Goal: Transaction & Acquisition: Download file/media

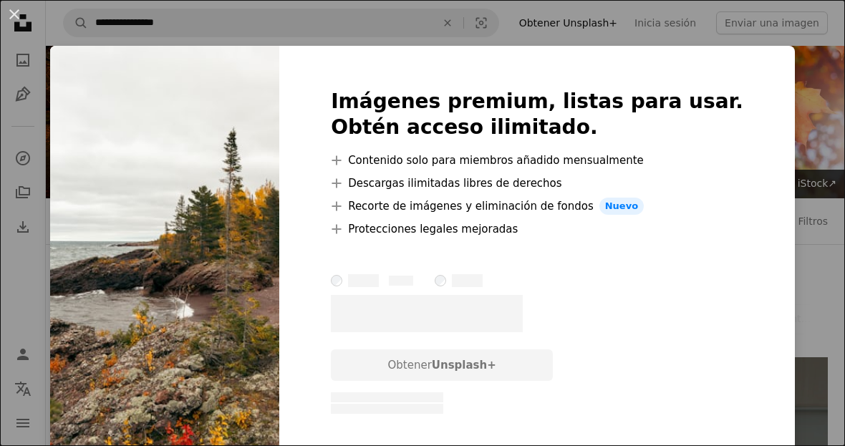
scroll to position [692, 0]
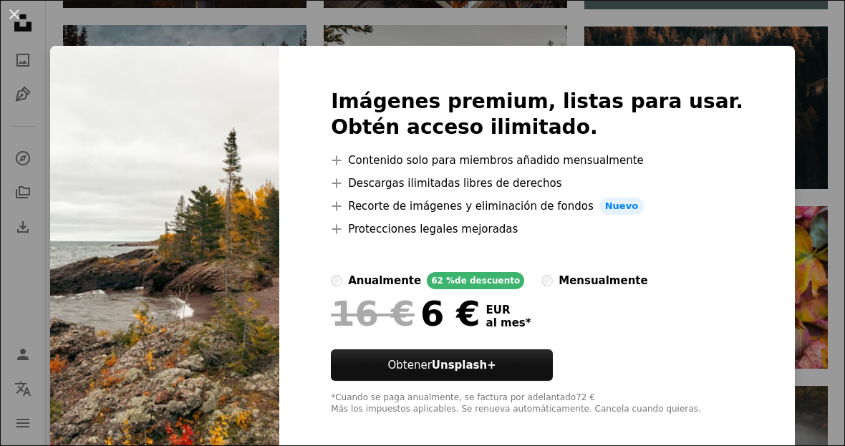
click at [769, 132] on div "Imágenes premium, listas para usar. Obtén acceso ilimitado. A plus sign Conteni…" at bounding box center [537, 252] width 516 height 413
click at [774, 161] on div "Imágenes premium, listas para usar. Obtén acceso ilimitado. A plus sign Conteni…" at bounding box center [537, 252] width 516 height 413
click at [770, 428] on div "Imágenes premium, listas para usar. Obtén acceso ilimitado. A plus sign Conteni…" at bounding box center [537, 252] width 516 height 413
click at [784, 384] on div "An X shape Imágenes premium, listas para usar. Obtén acceso ilimitado. A plus s…" at bounding box center [422, 223] width 845 height 446
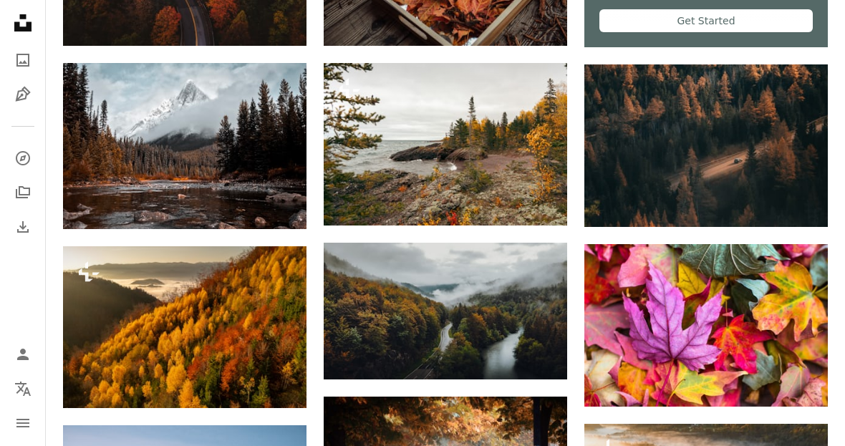
scroll to position [653, 0]
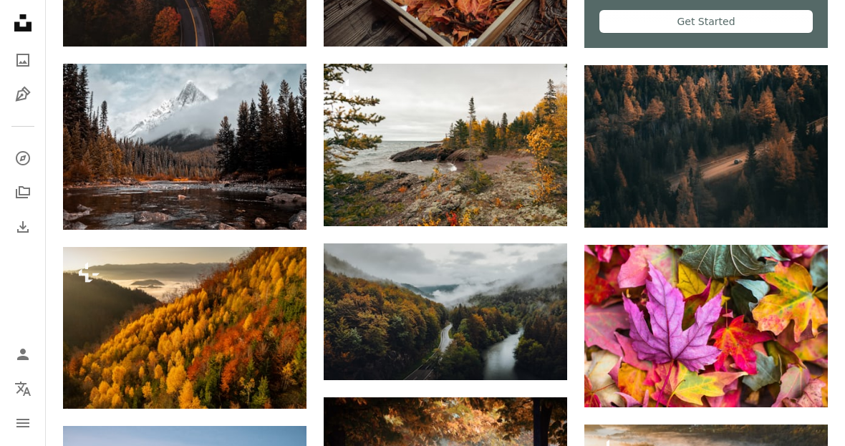
click at [516, 136] on img at bounding box center [446, 145] width 244 height 163
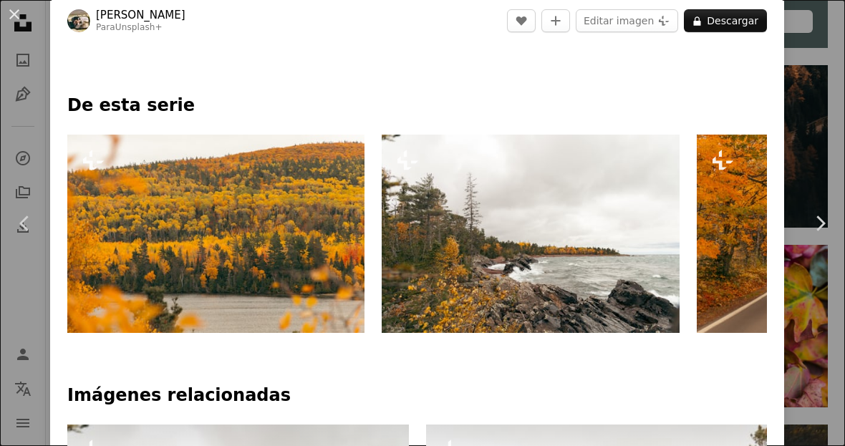
scroll to position [0, 945]
click at [618, 229] on img at bounding box center [531, 234] width 298 height 198
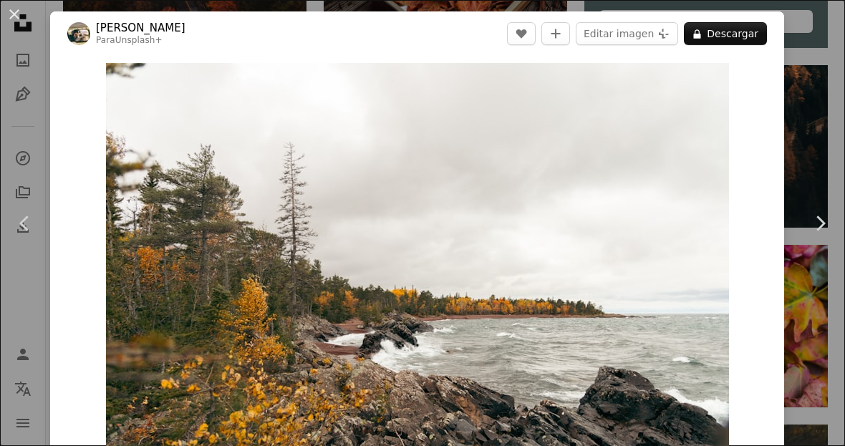
scroll to position [718, 0]
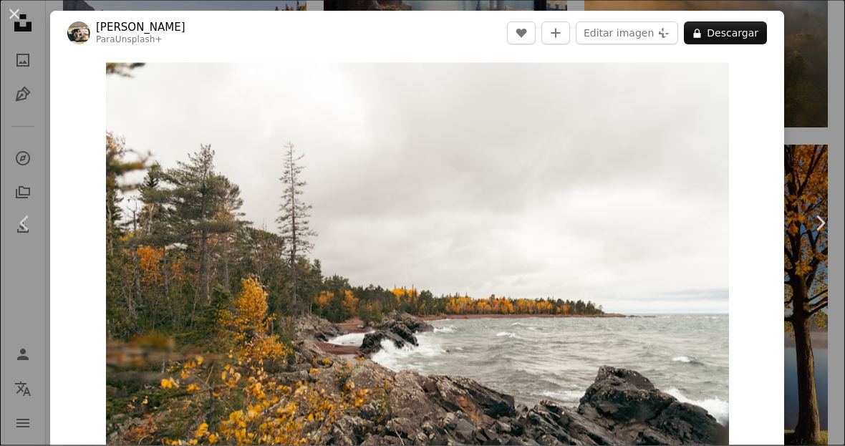
click at [23, 14] on button "An X shape" at bounding box center [14, 14] width 17 height 17
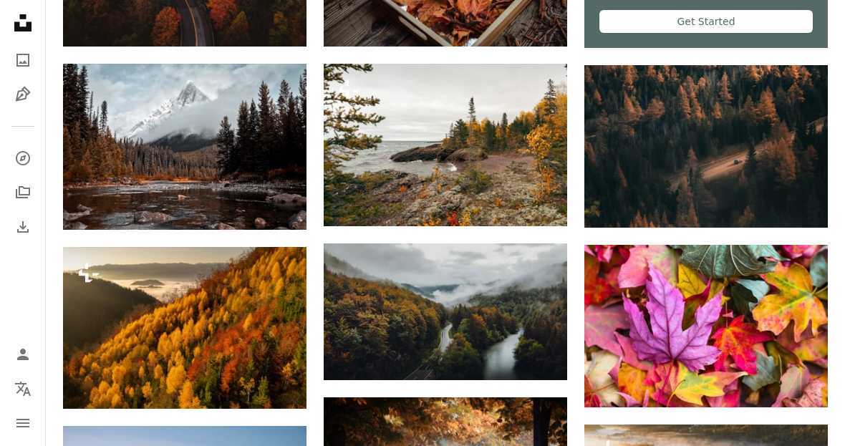
click at [486, 148] on img at bounding box center [446, 145] width 244 height 163
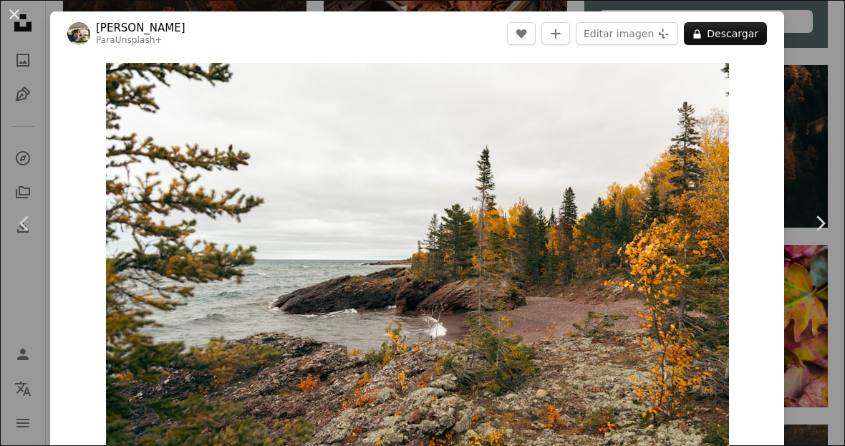
click at [814, 235] on icon "Chevron right" at bounding box center [820, 223] width 23 height 23
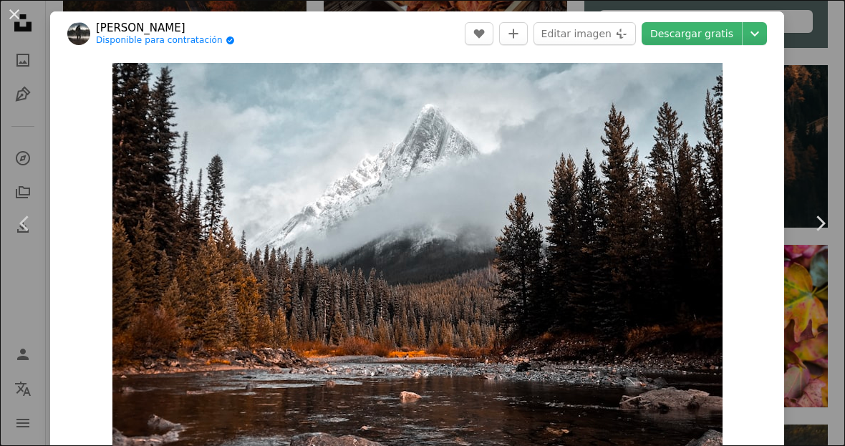
click at [49, 248] on link "Chevron left" at bounding box center [25, 224] width 50 height 138
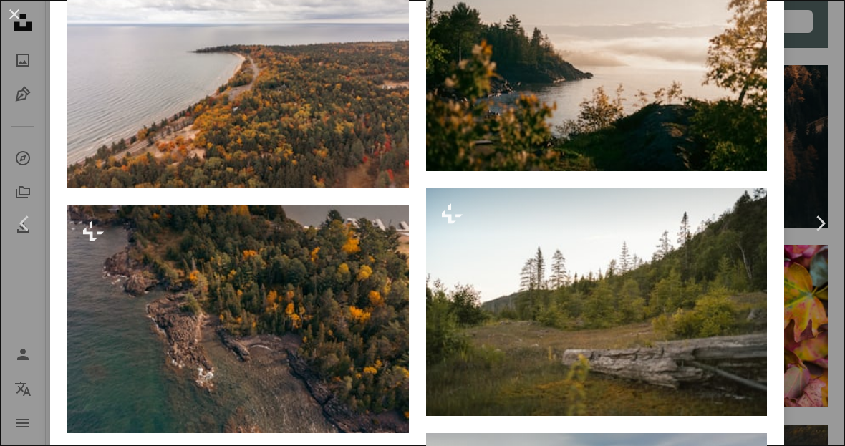
scroll to position [8005, 0]
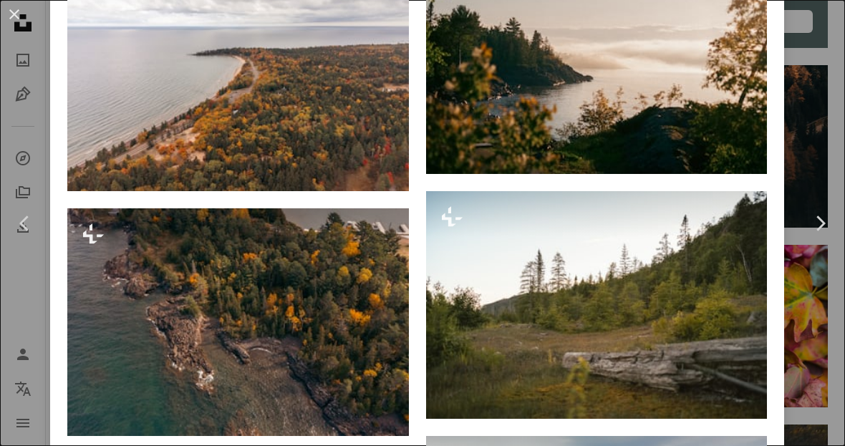
click at [126, 186] on img at bounding box center [238, 77] width 342 height 228
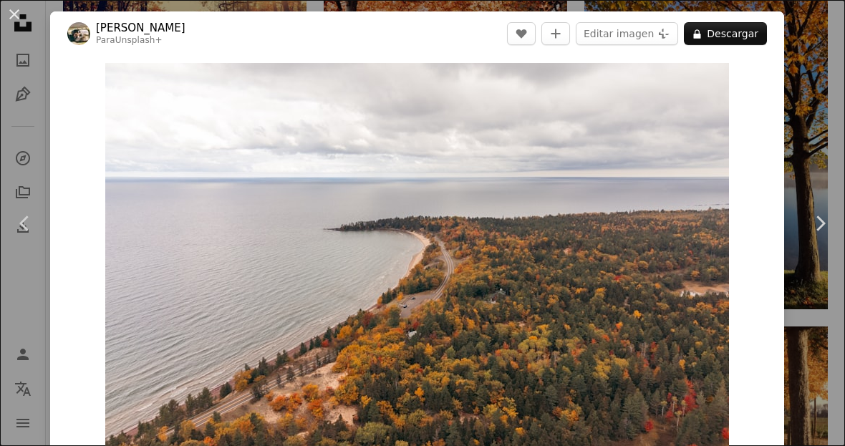
click at [811, 125] on div "An X shape Chevron left Chevron right Hans Para Unsplash+ A heart A plus sign E…" at bounding box center [422, 223] width 845 height 446
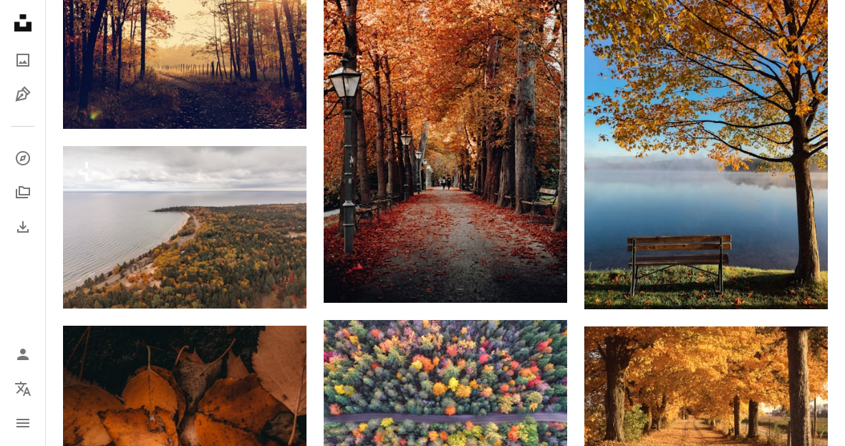
scroll to position [653, 0]
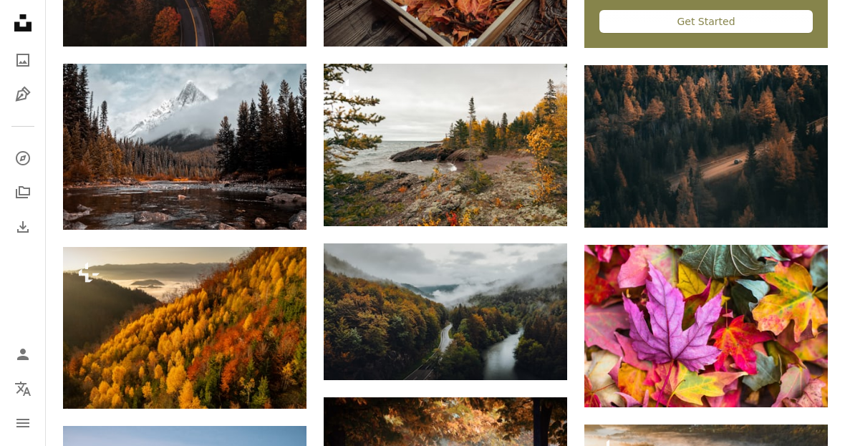
click at [358, 203] on img at bounding box center [349, 202] width 23 height 23
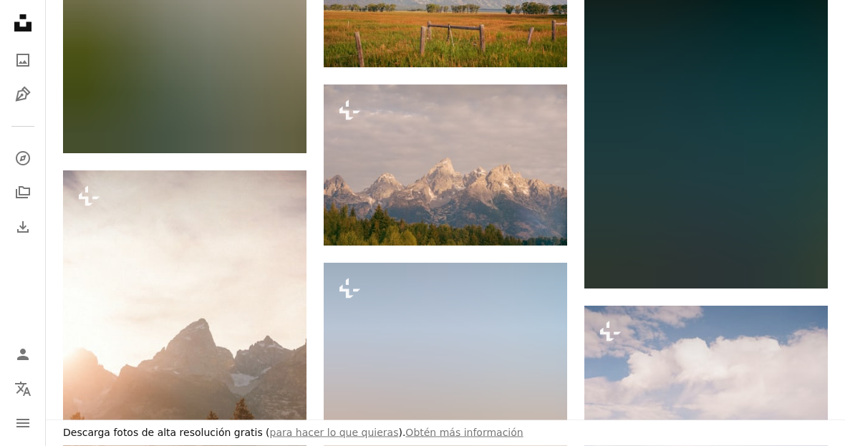
scroll to position [1900, 0]
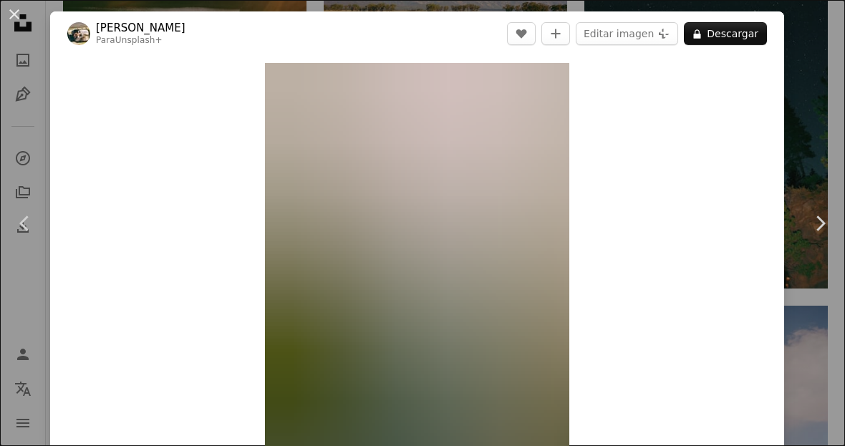
scroll to position [1979, 0]
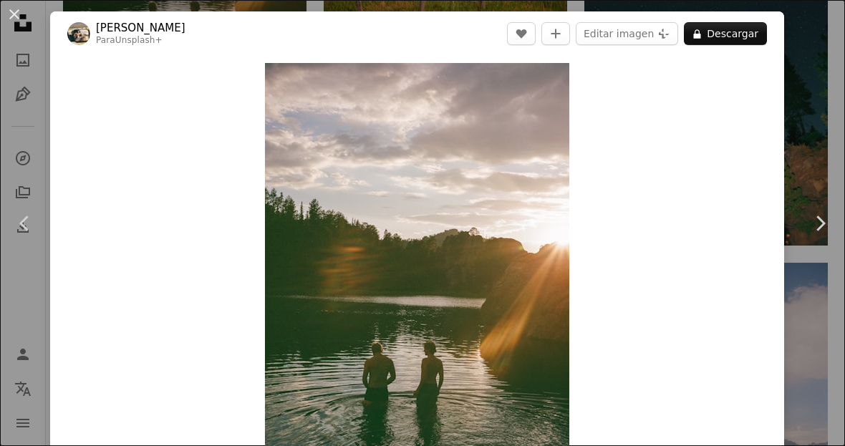
click at [816, 64] on div "An X shape Chevron left Chevron right Hans Para Unsplash+ A heart A plus sign E…" at bounding box center [422, 223] width 845 height 446
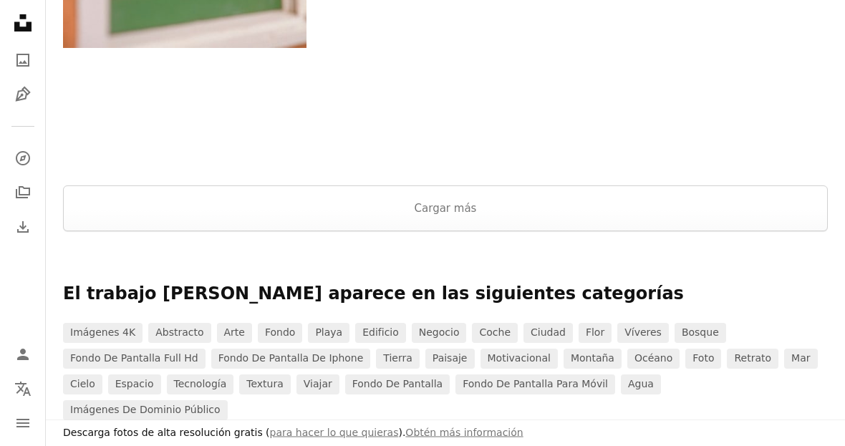
click at [480, 216] on button "Cargar más" at bounding box center [445, 209] width 765 height 46
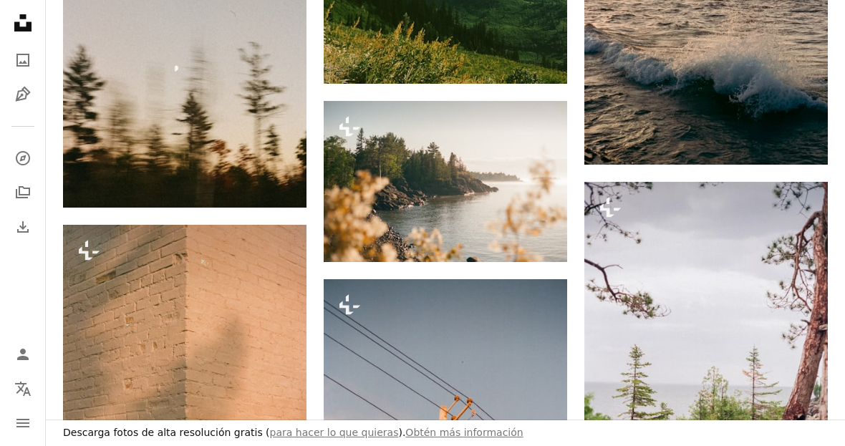
scroll to position [8876, 0]
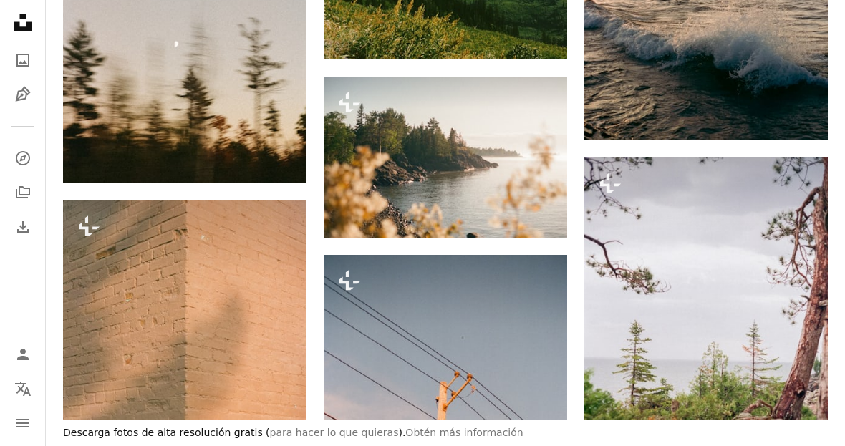
click at [515, 149] on img at bounding box center [446, 157] width 244 height 161
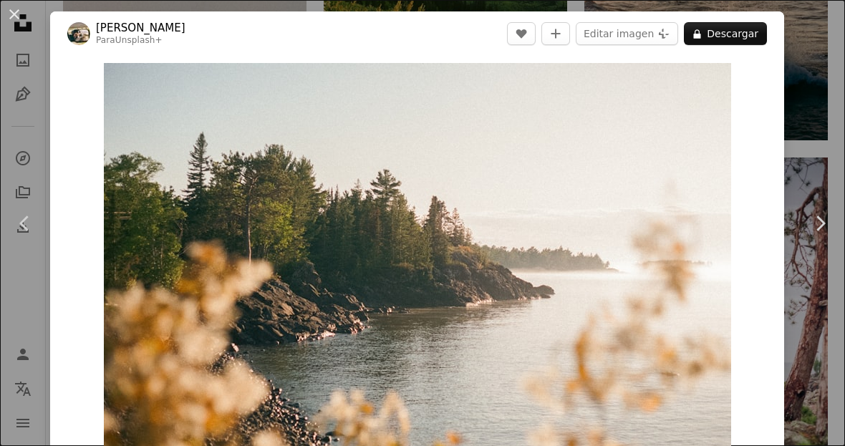
click at [816, 81] on div "An X shape Chevron left Chevron right Hans Para Unsplash+ A heart A plus sign E…" at bounding box center [422, 223] width 845 height 446
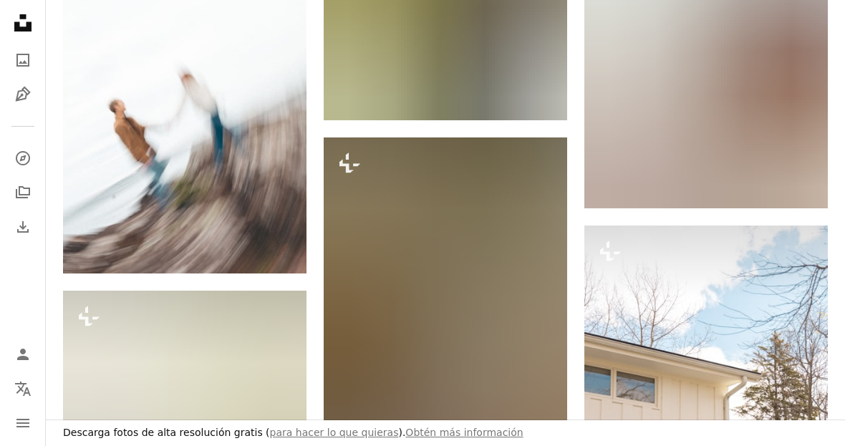
scroll to position [18866, 0]
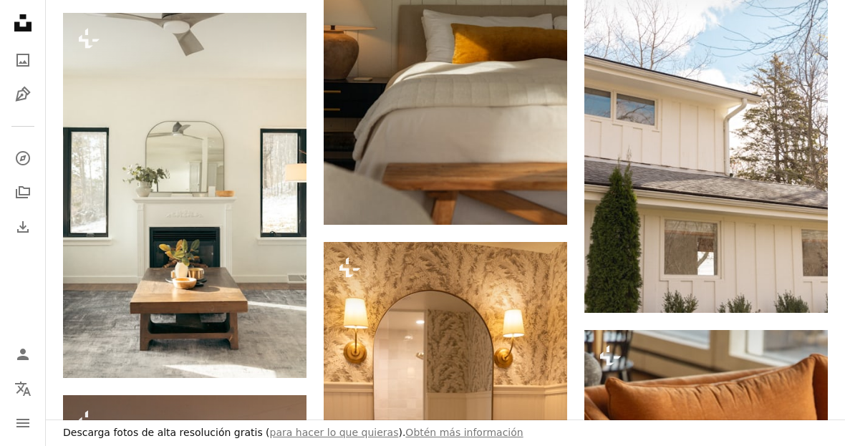
click at [731, 120] on img at bounding box center [706, 130] width 244 height 365
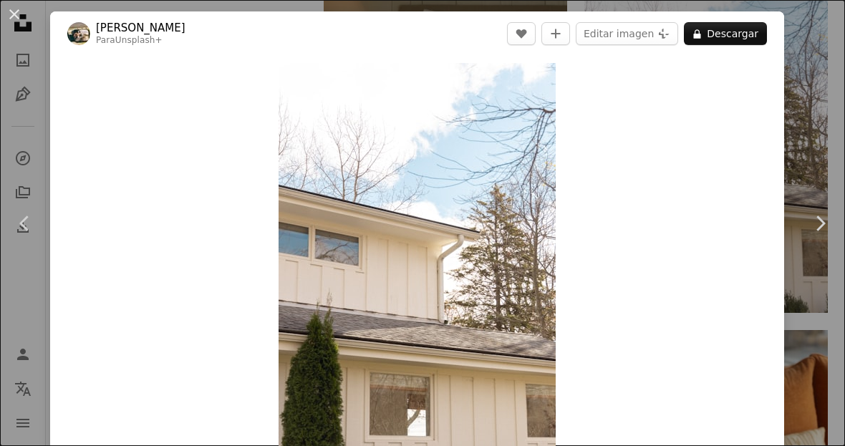
click at [801, 105] on div "An X shape Chevron left Chevron right Hans Para Unsplash+ A heart A plus sign E…" at bounding box center [422, 223] width 845 height 446
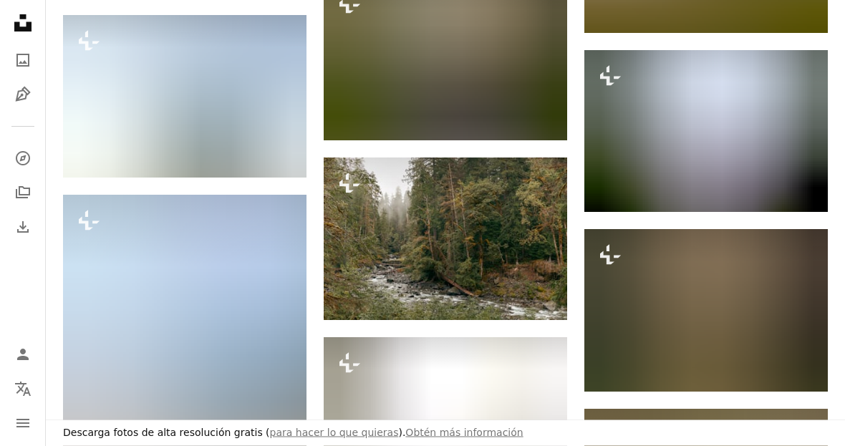
scroll to position [28124, 0]
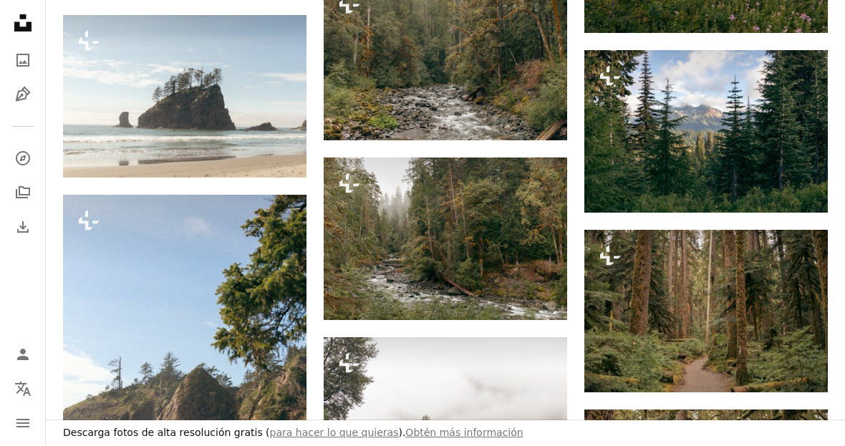
click at [740, 112] on img at bounding box center [706, 131] width 244 height 163
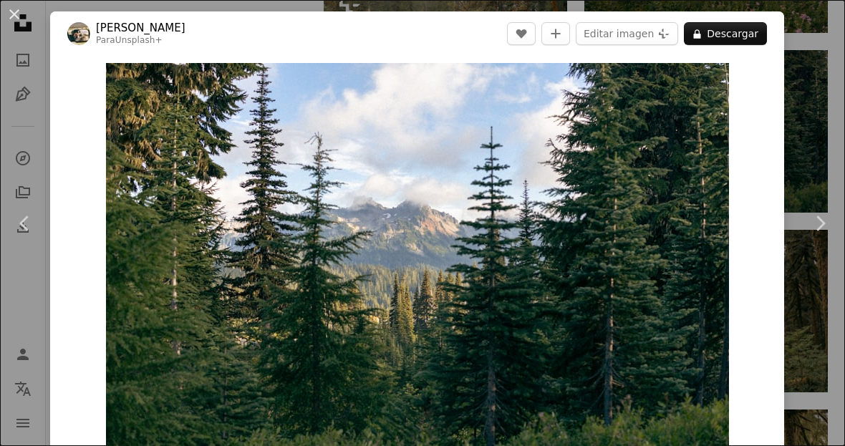
click at [784, 89] on div "Zoom in" at bounding box center [417, 271] width 734 height 430
click at [799, 113] on div "An X shape Chevron left Chevron right Hans Para Unsplash+ A heart A plus sign E…" at bounding box center [422, 223] width 845 height 446
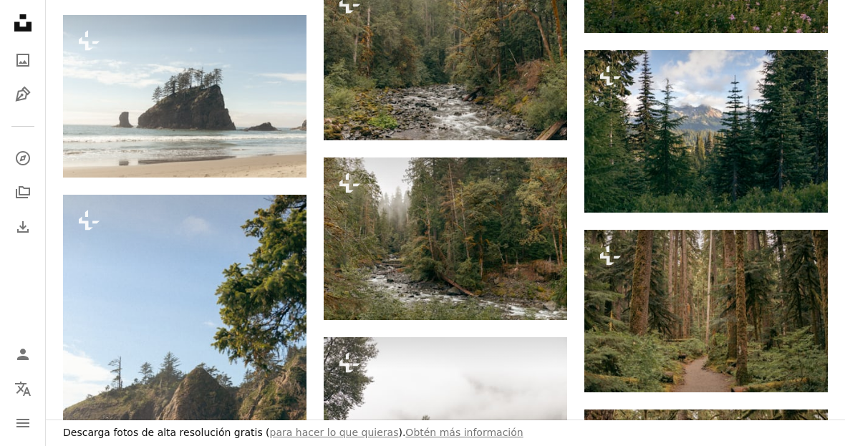
click at [799, 113] on img at bounding box center [706, 131] width 244 height 163
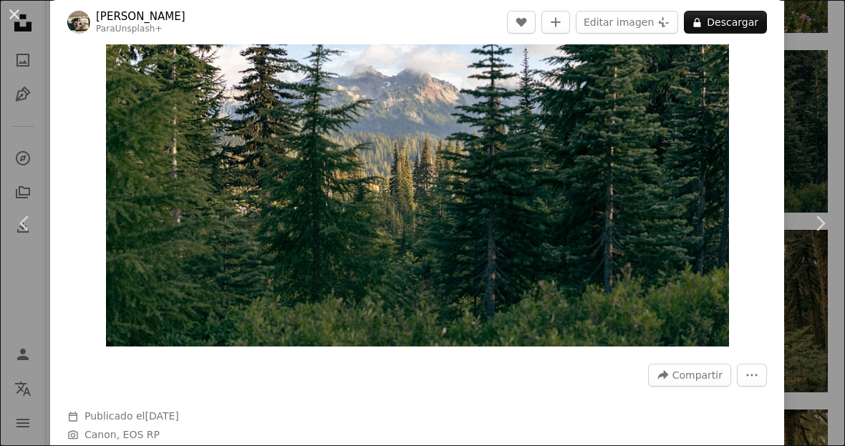
scroll to position [-3, 0]
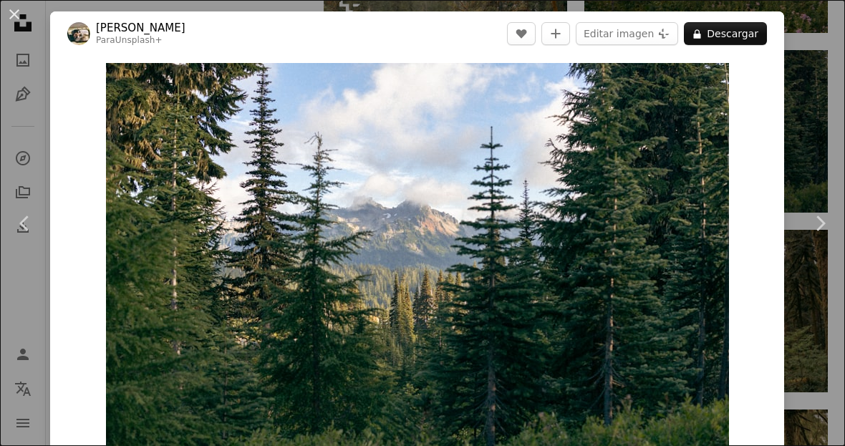
click at [23, 11] on button "An X shape" at bounding box center [14, 14] width 17 height 17
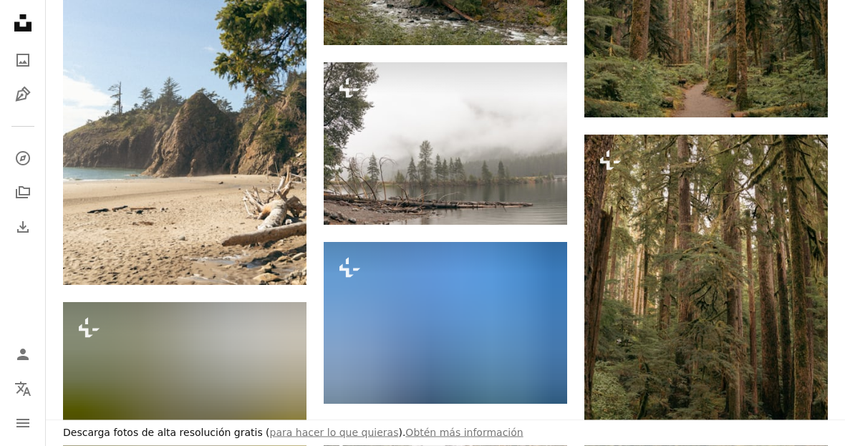
scroll to position [28399, 0]
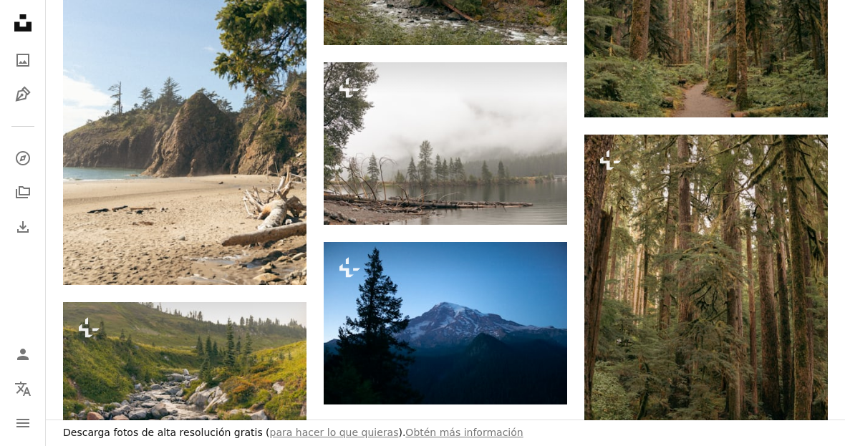
click at [532, 309] on img at bounding box center [446, 323] width 244 height 163
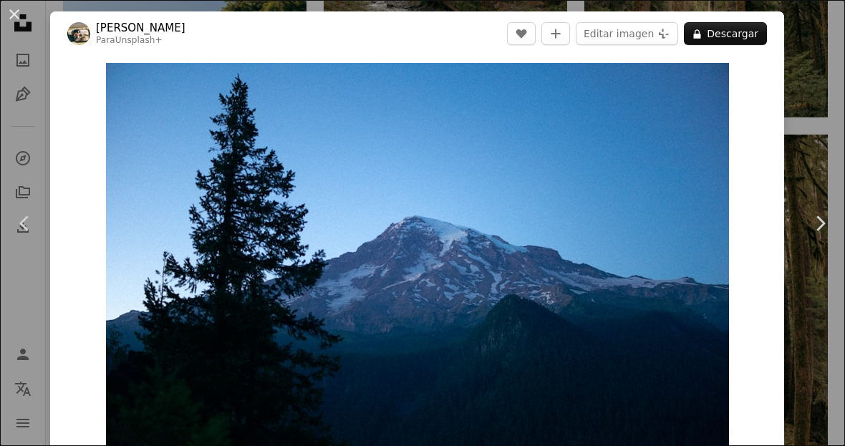
click at [817, 127] on div "An X shape Chevron left Chevron right Hans Para Unsplash+ A heart A plus sign E…" at bounding box center [422, 223] width 845 height 446
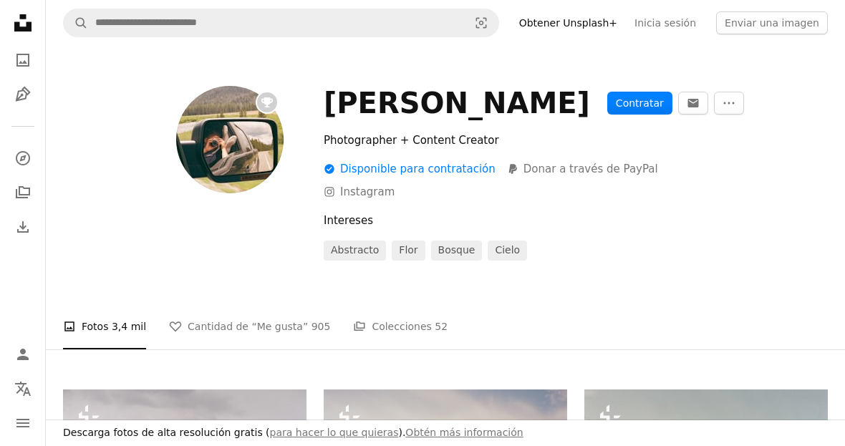
click at [371, 186] on link "Instagram icon Instagram" at bounding box center [359, 192] width 71 height 13
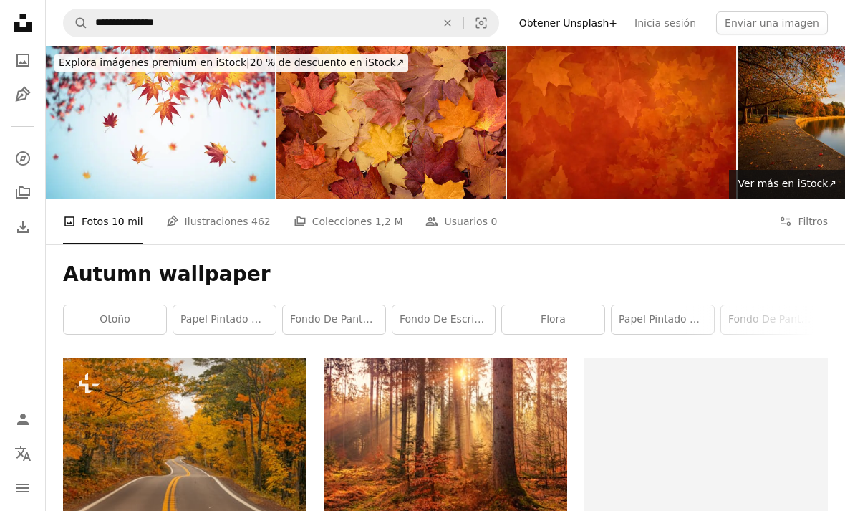
scroll to position [13392, 0]
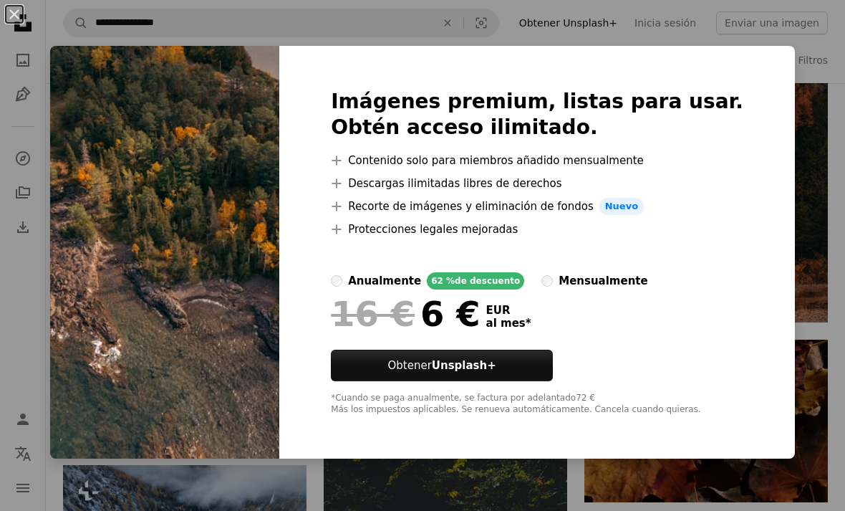
click at [553, 381] on button "Obtener Unsplash+" at bounding box center [442, 366] width 222 height 32
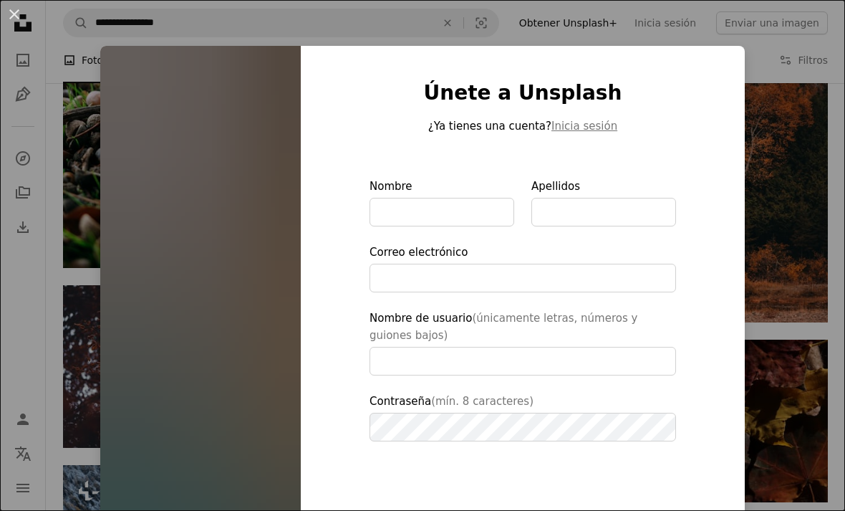
scroll to position [62, 0]
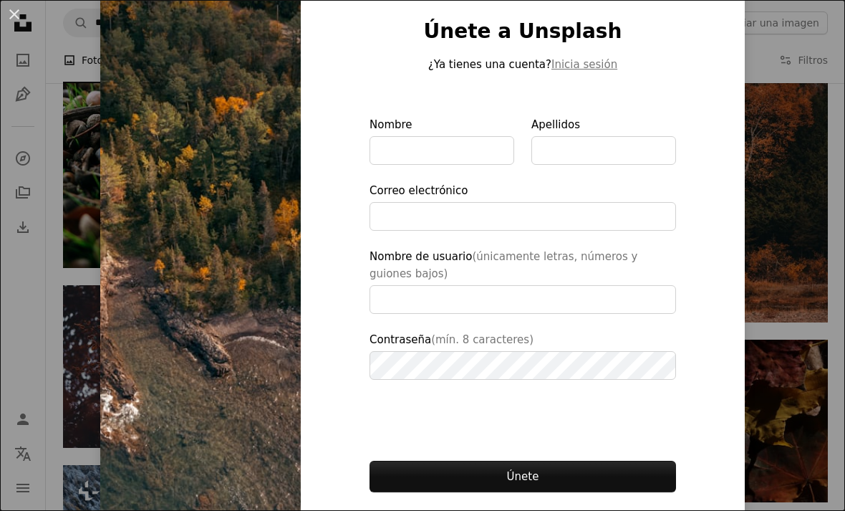
click at [759, 83] on div "An X shape Únete a Unsplash ¿Ya tienes una cuenta? Inicia sesión Nombre Apellid…" at bounding box center [422, 255] width 845 height 511
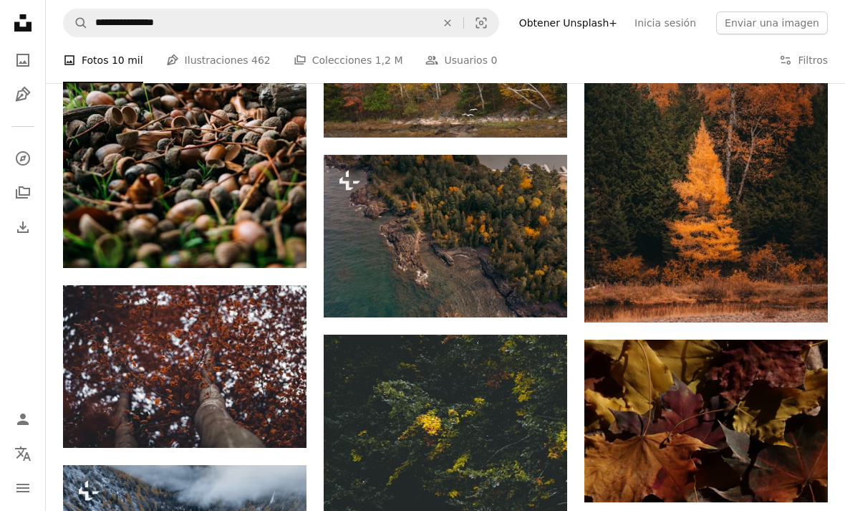
click at [786, 87] on img at bounding box center [706, 139] width 244 height 365
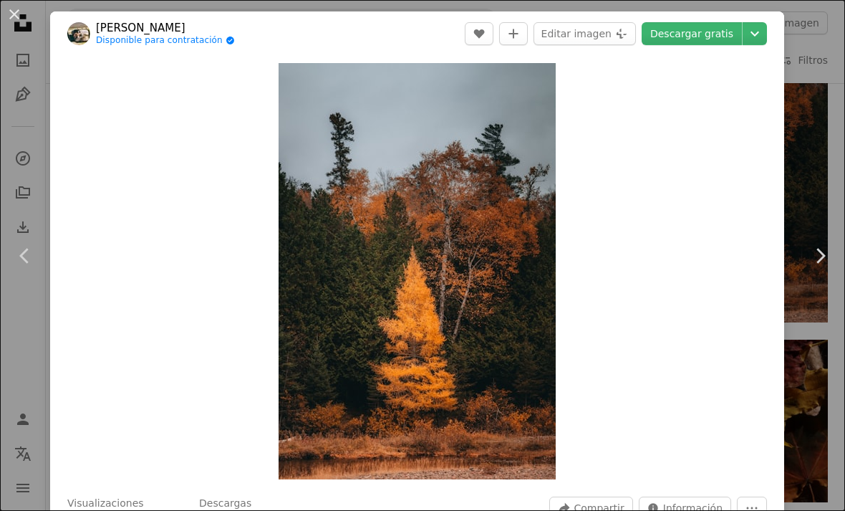
click at [73, 130] on div "Zoom in" at bounding box center [417, 271] width 734 height 430
click at [33, 109] on div "An X shape Chevron left Chevron right Hans Disponible para contratación A check…" at bounding box center [422, 255] width 845 height 511
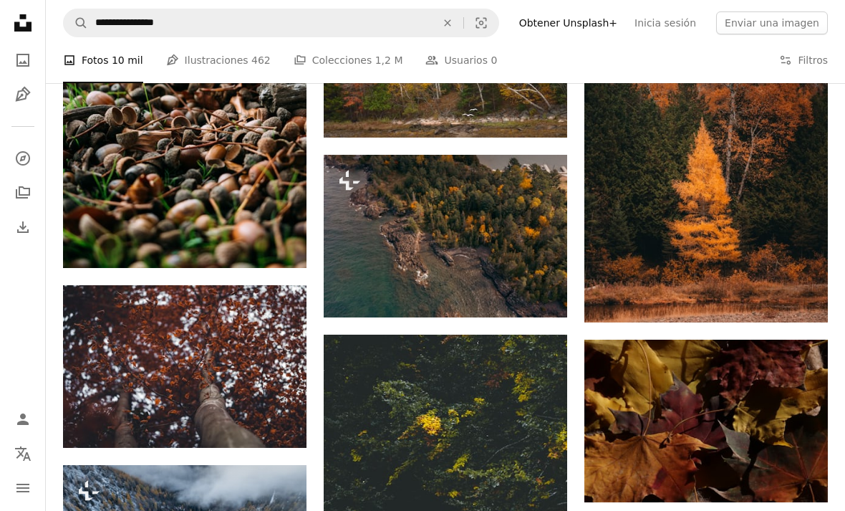
click at [538, 240] on img at bounding box center [446, 236] width 244 height 163
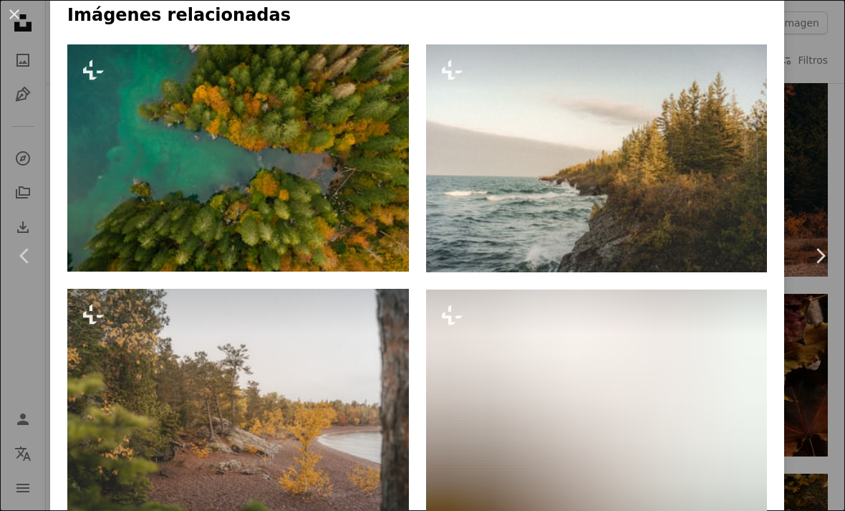
scroll to position [1002, 0]
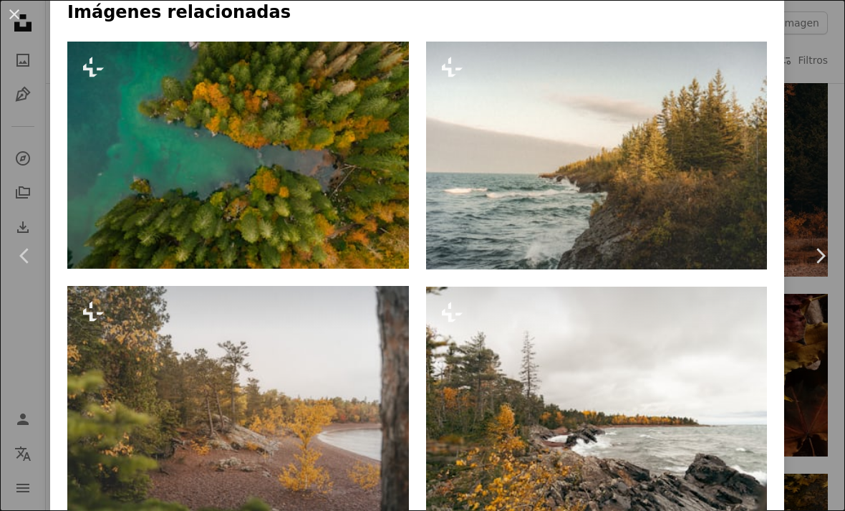
click at [203, 122] on img at bounding box center [238, 155] width 342 height 227
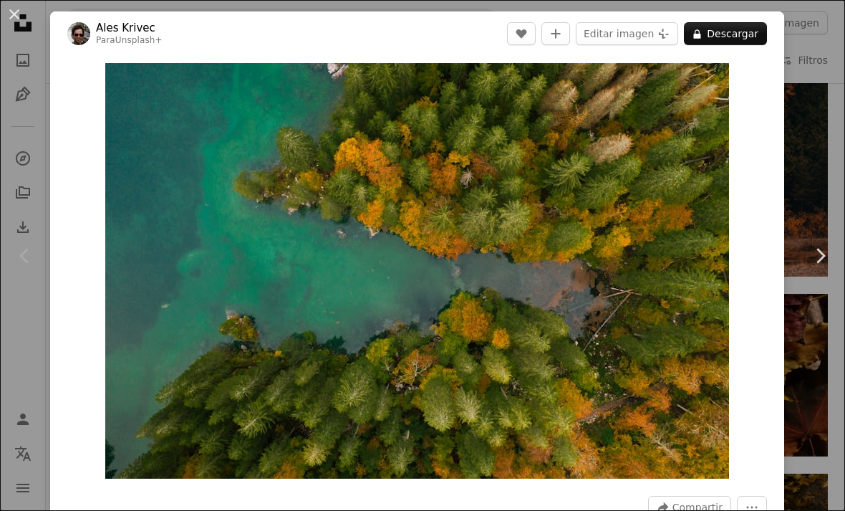
click at [827, 105] on div "An X shape Chevron left Chevron right Ales Krivec Para Unsplash+ A heart A plus…" at bounding box center [422, 255] width 845 height 511
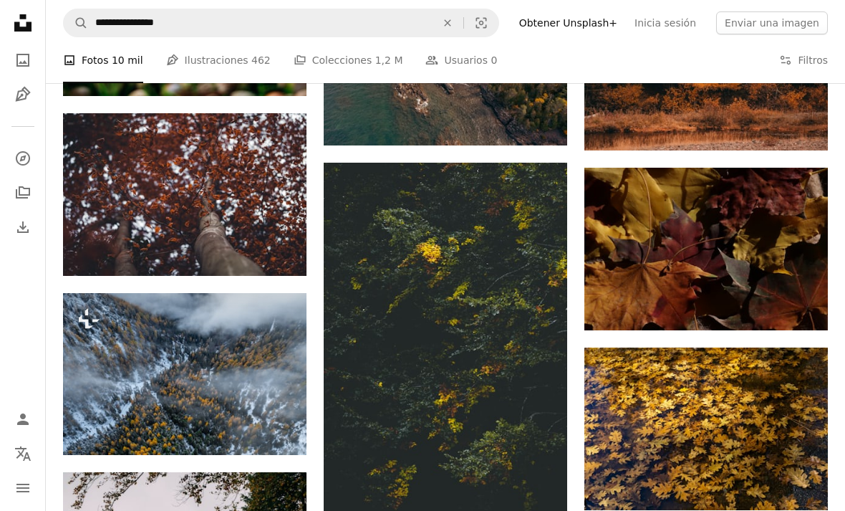
scroll to position [13761, 0]
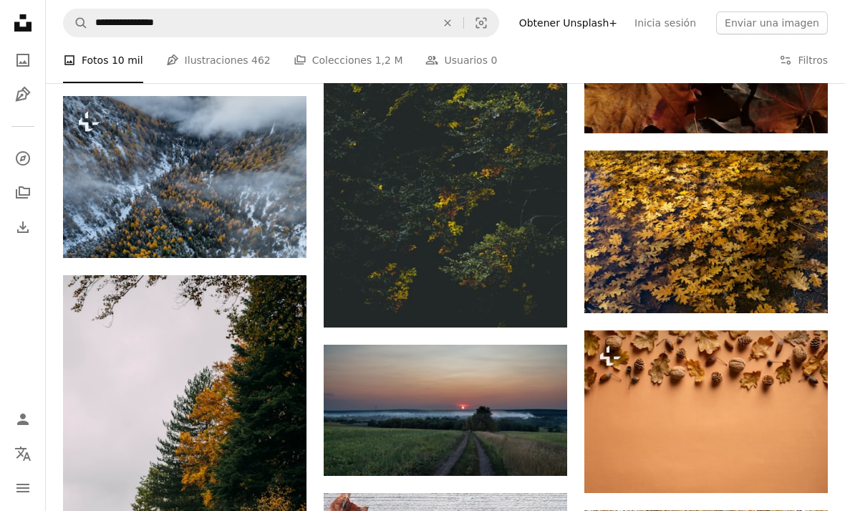
click at [150, 161] on img at bounding box center [185, 177] width 244 height 162
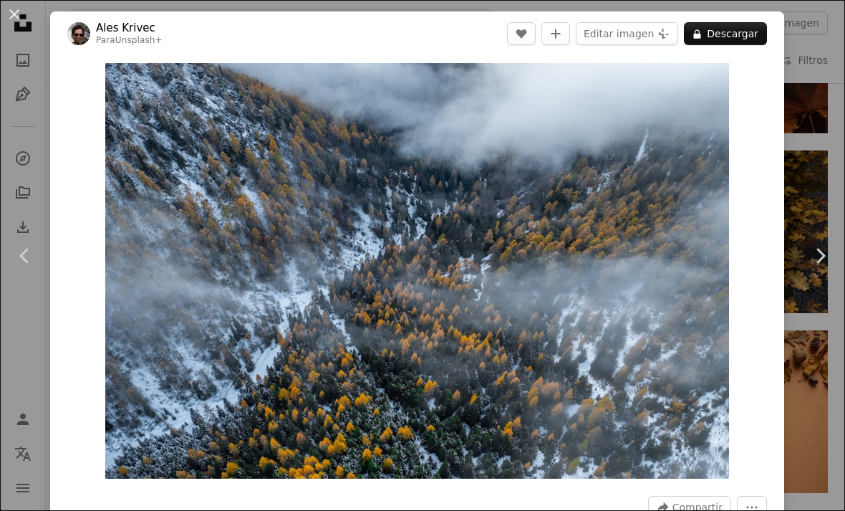
click at [816, 145] on div "An X shape Chevron left Chevron right Ales Krivec Para Unsplash+ A heart A plus…" at bounding box center [422, 255] width 845 height 511
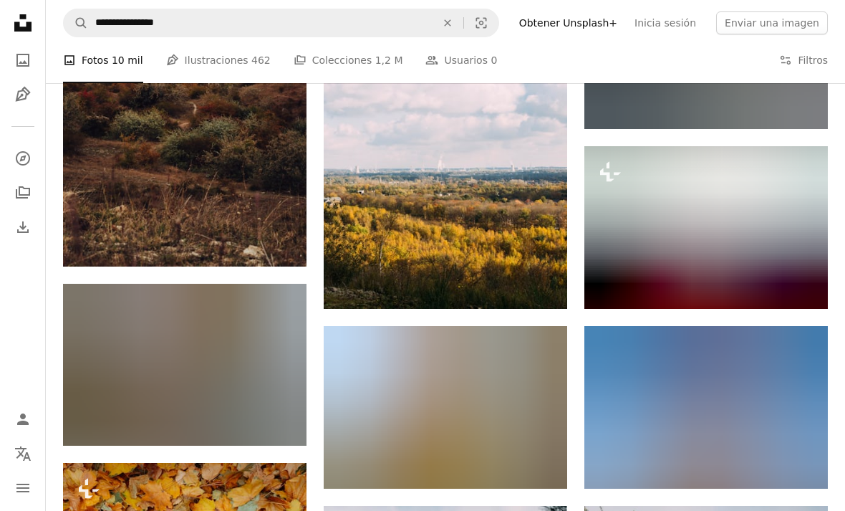
scroll to position [20540, 0]
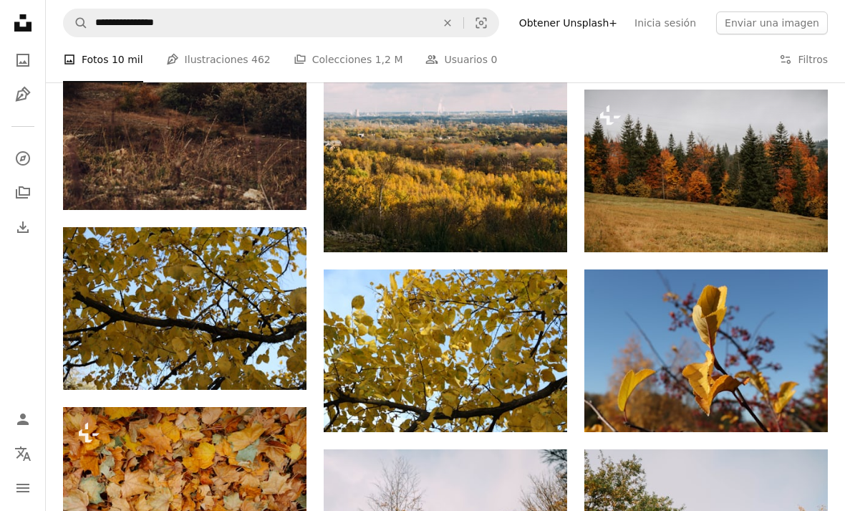
click at [787, 154] on img at bounding box center [706, 171] width 244 height 163
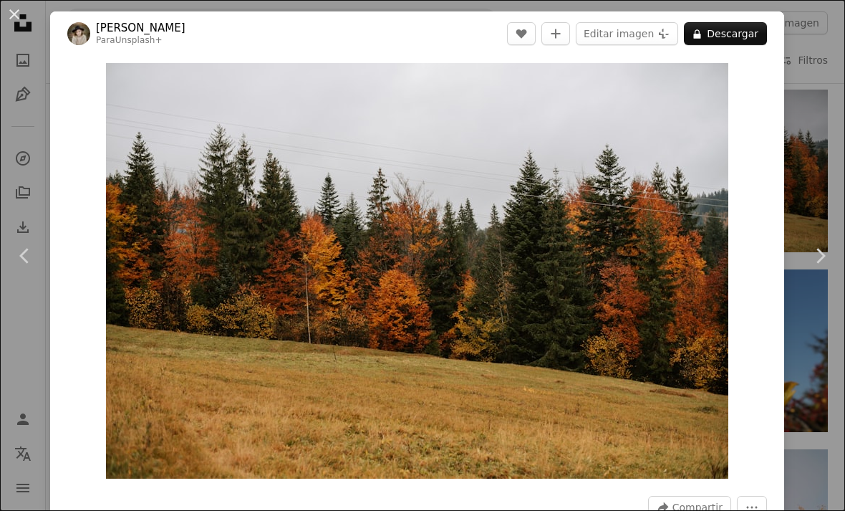
click at [809, 125] on div "An X shape Chevron left Chevron right [PERSON_NAME] Para Unsplash+ A heart A pl…" at bounding box center [422, 255] width 845 height 511
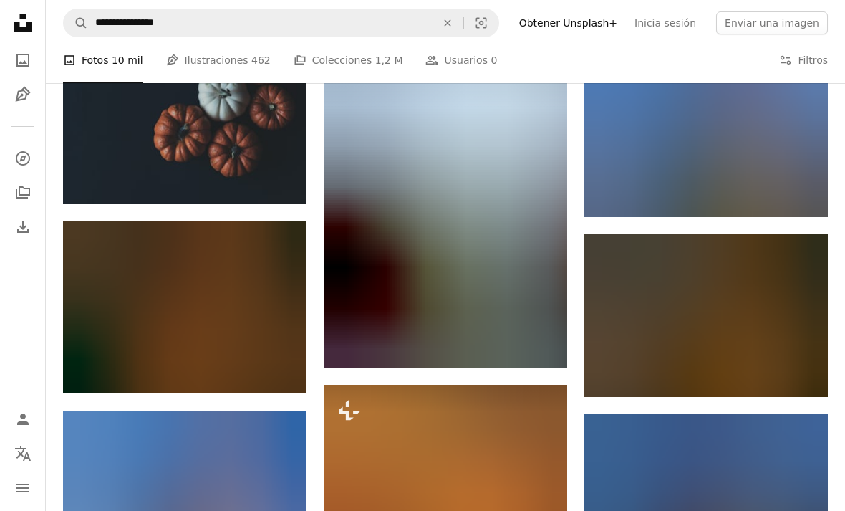
scroll to position [21288, 0]
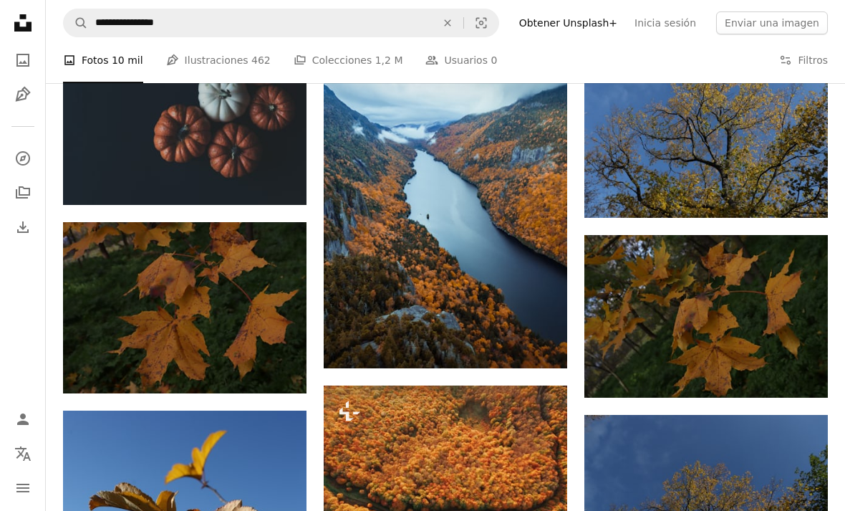
click at [531, 197] on img at bounding box center [446, 206] width 244 height 324
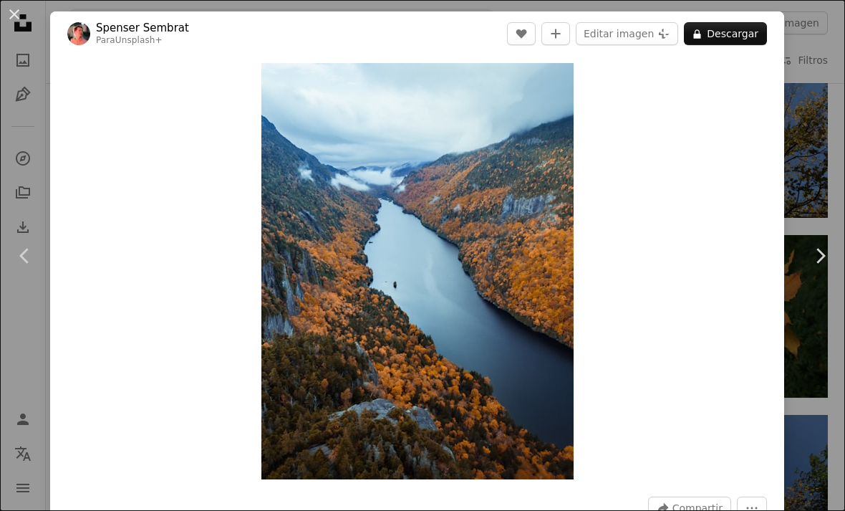
click at [811, 89] on div "An X shape Chevron left Chevron right [PERSON_NAME] Para Unsplash+ A heart A pl…" at bounding box center [422, 255] width 845 height 511
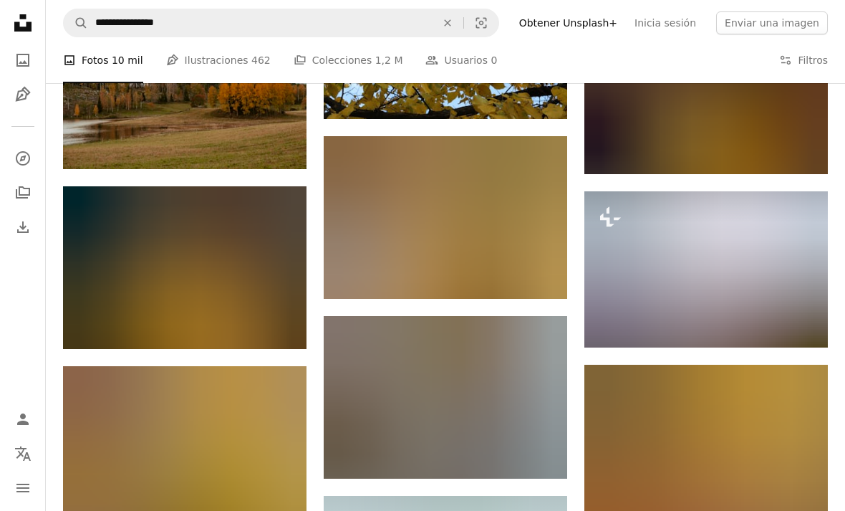
scroll to position [22835, 0]
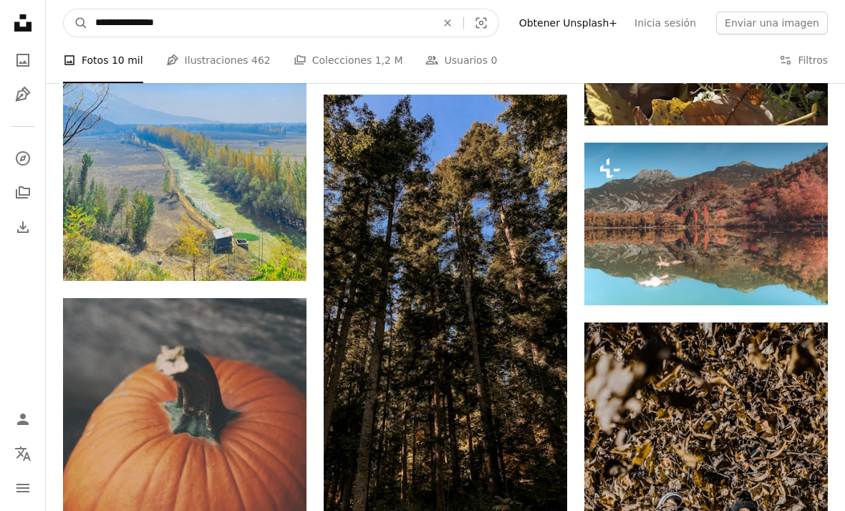
click at [111, 31] on input "**********" at bounding box center [260, 22] width 344 height 27
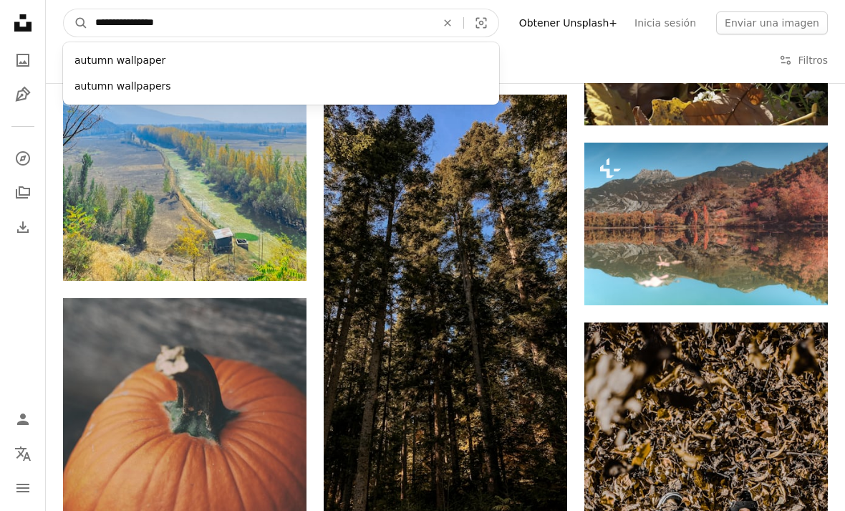
click at [117, 25] on input "**********" at bounding box center [260, 22] width 344 height 27
click at [116, 24] on input "**********" at bounding box center [260, 22] width 344 height 27
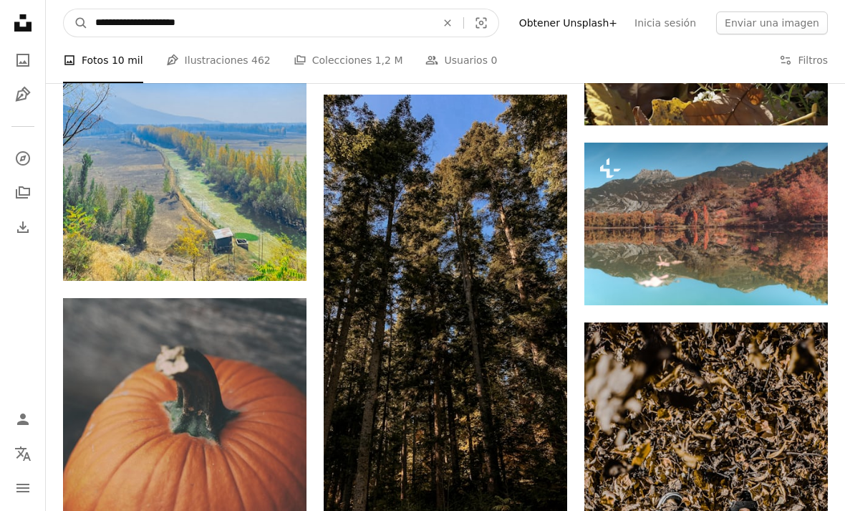
type input "**********"
click at [76, 23] on button "A magnifying glass" at bounding box center [76, 22] width 24 height 27
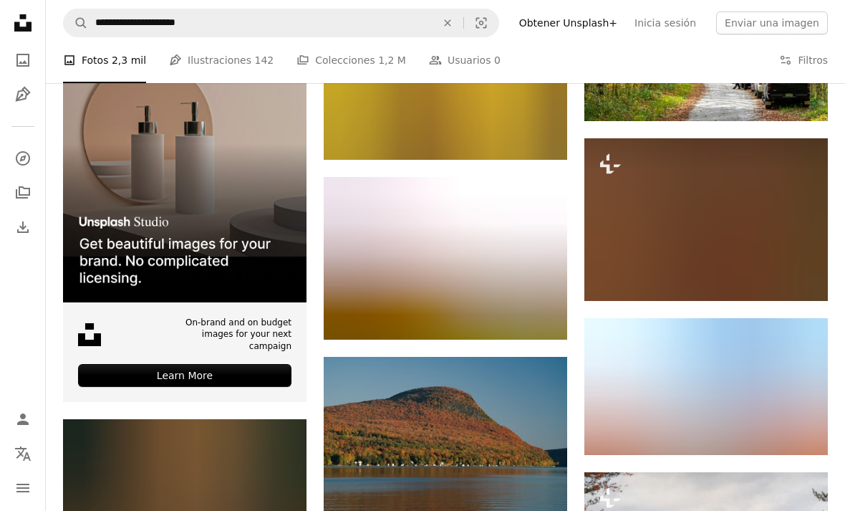
scroll to position [2374, 0]
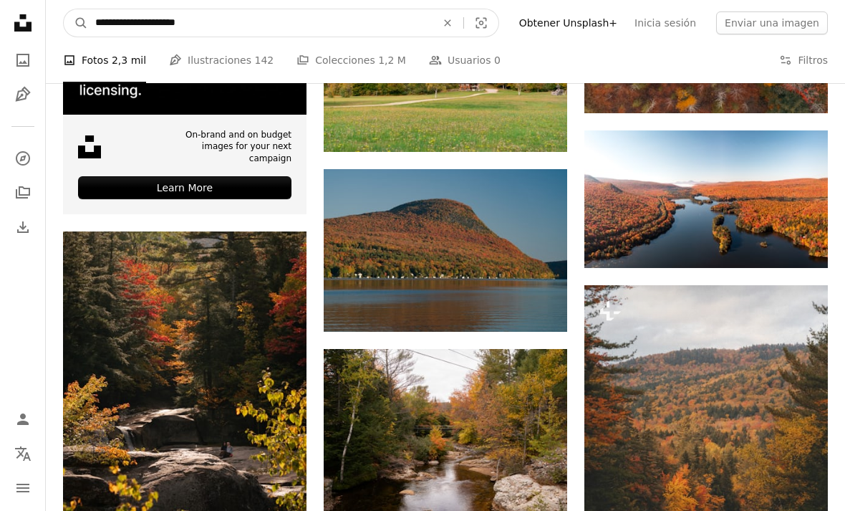
click at [141, 21] on input "**********" at bounding box center [260, 22] width 344 height 27
click at [140, 22] on input "**********" at bounding box center [260, 22] width 344 height 27
type input "**********"
click at [76, 23] on button "A magnifying glass" at bounding box center [76, 22] width 24 height 27
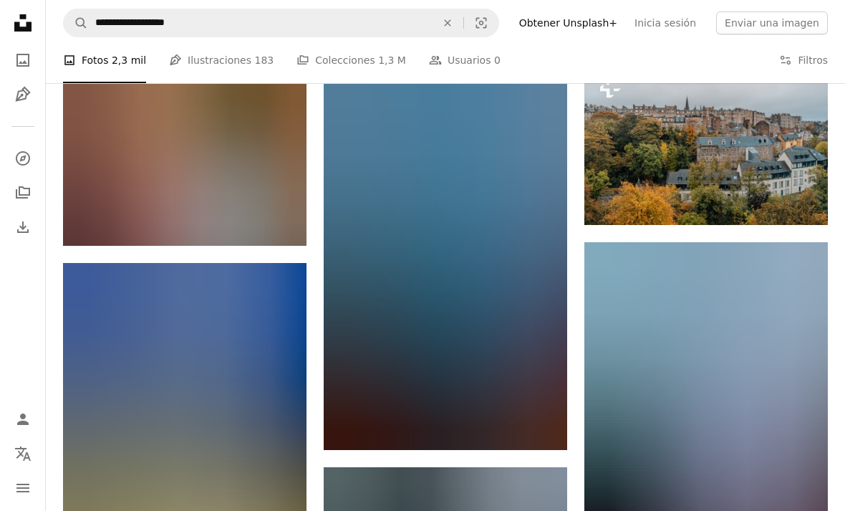
scroll to position [653, 0]
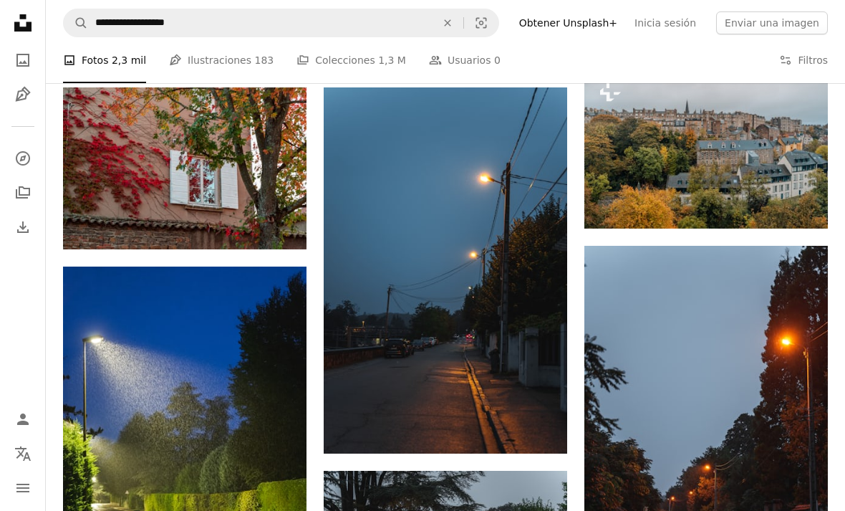
click at [797, 136] on img at bounding box center [706, 147] width 244 height 163
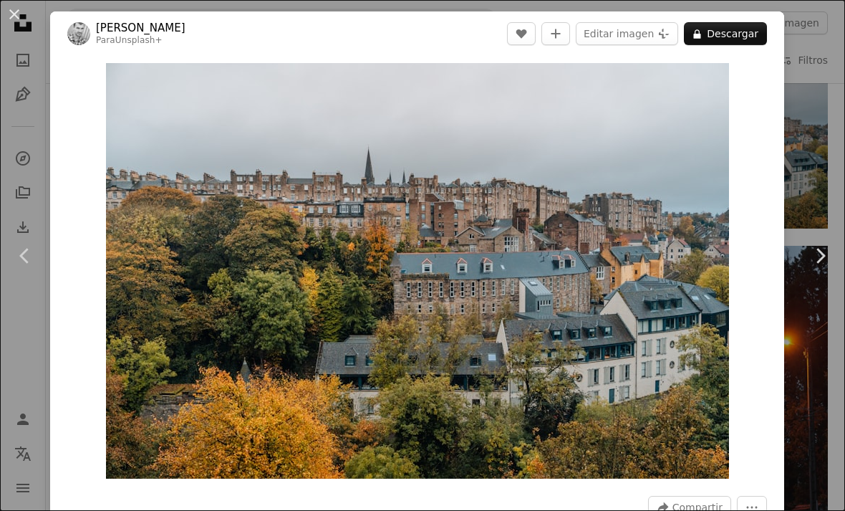
click at [817, 118] on div "An X shape Chevron left Chevron right [PERSON_NAME] Para Unsplash+ A heart A pl…" at bounding box center [422, 255] width 845 height 511
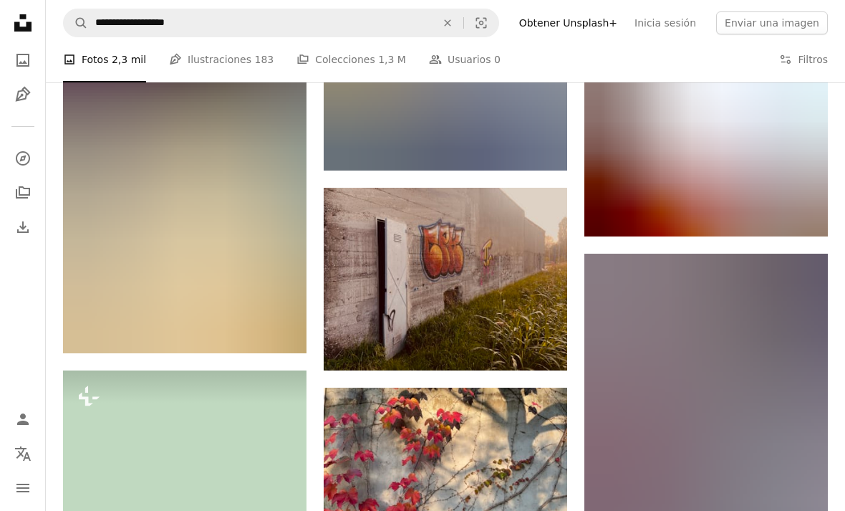
scroll to position [18660, 0]
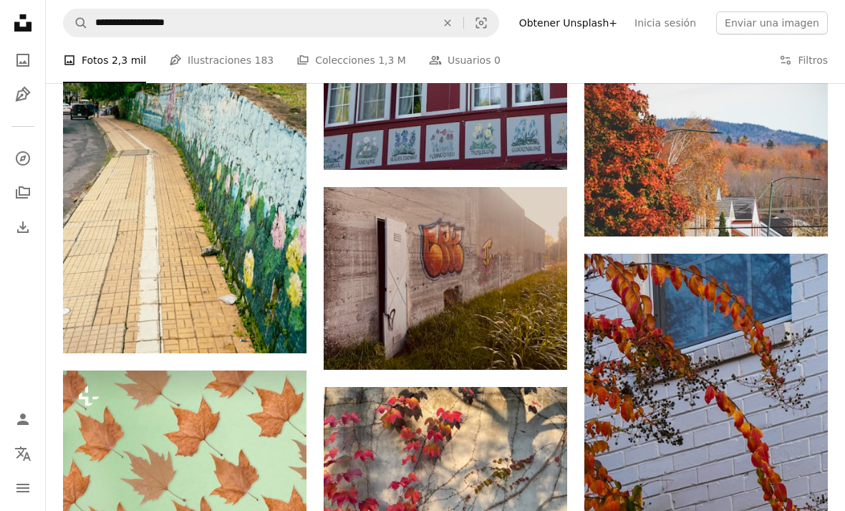
click at [779, 154] on img at bounding box center [706, 155] width 244 height 163
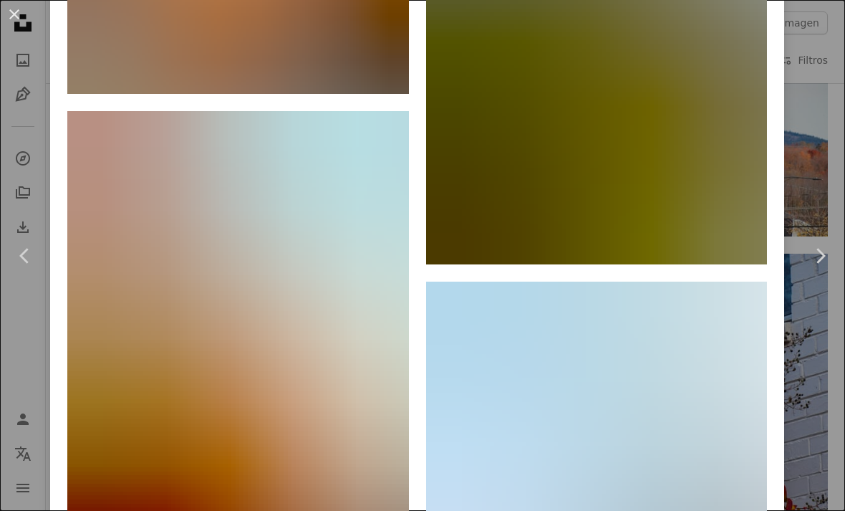
scroll to position [2672, 0]
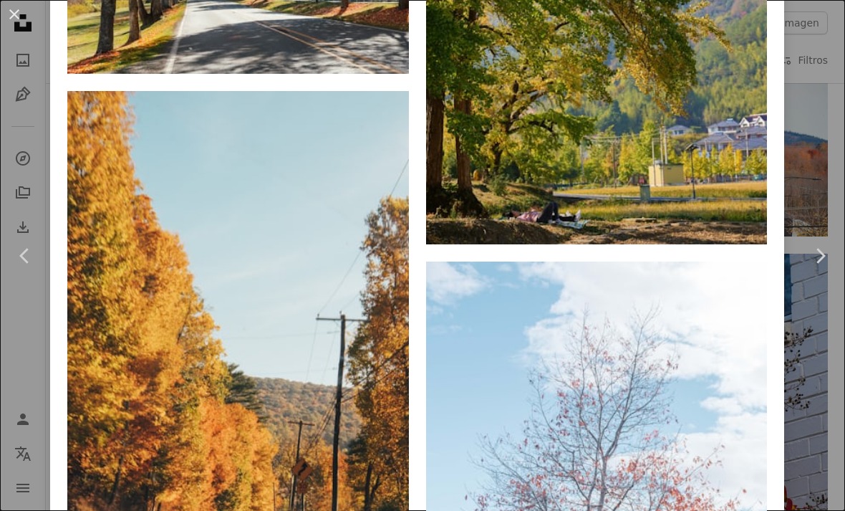
click at [823, 83] on div "An X shape Chevron left Chevron right [PERSON_NAME] A heart A plus sign Editar …" at bounding box center [422, 255] width 845 height 511
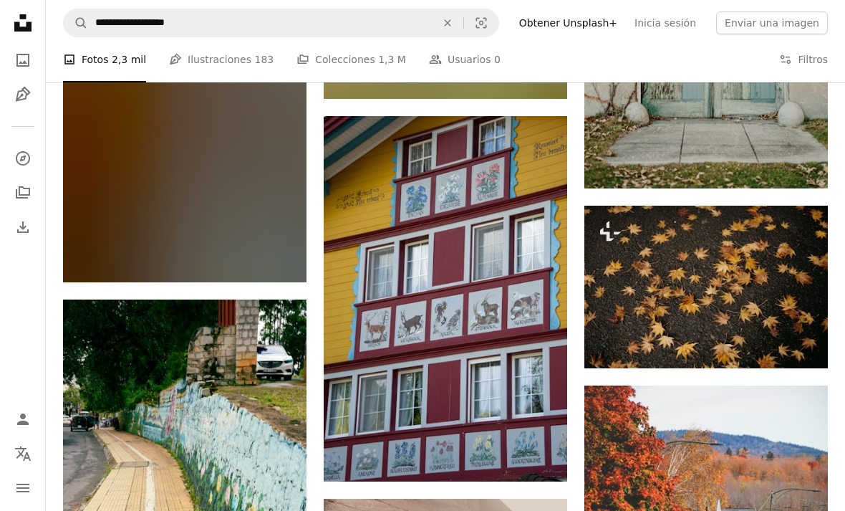
scroll to position [18281, 0]
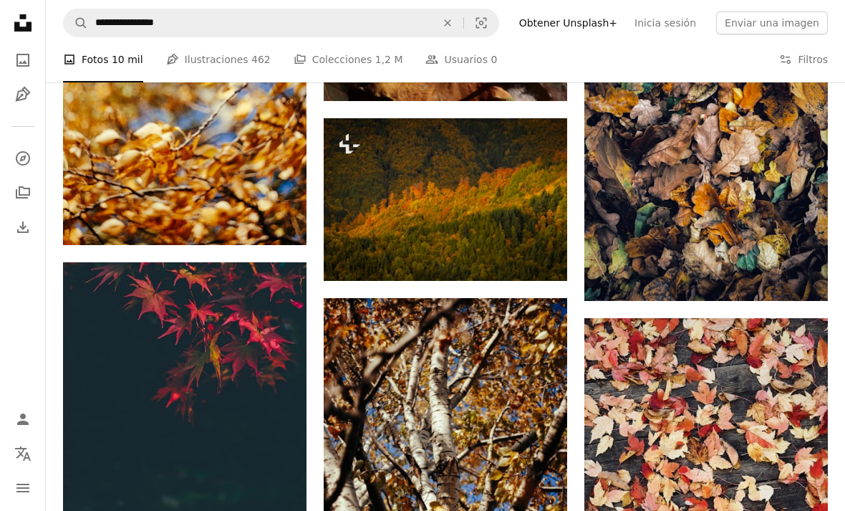
click at [822, 34] on button "Enviar una imagen" at bounding box center [772, 22] width 112 height 23
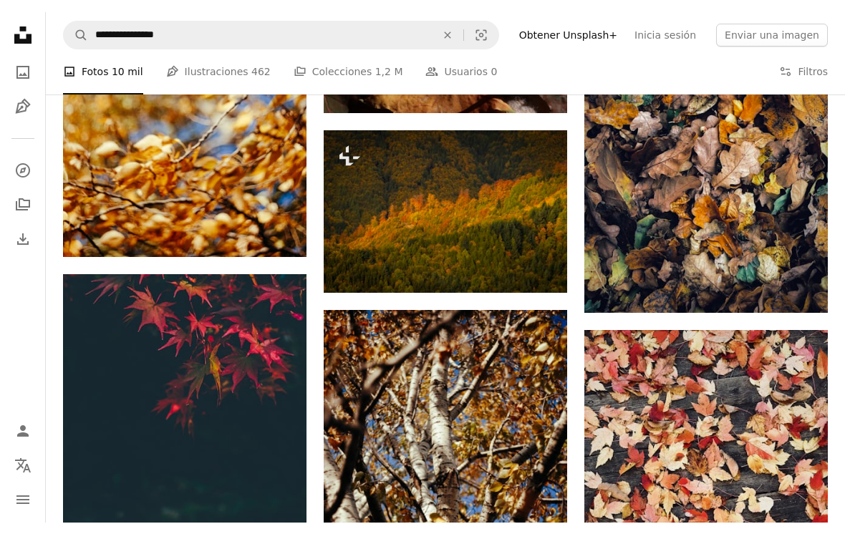
scroll to position [22857, 0]
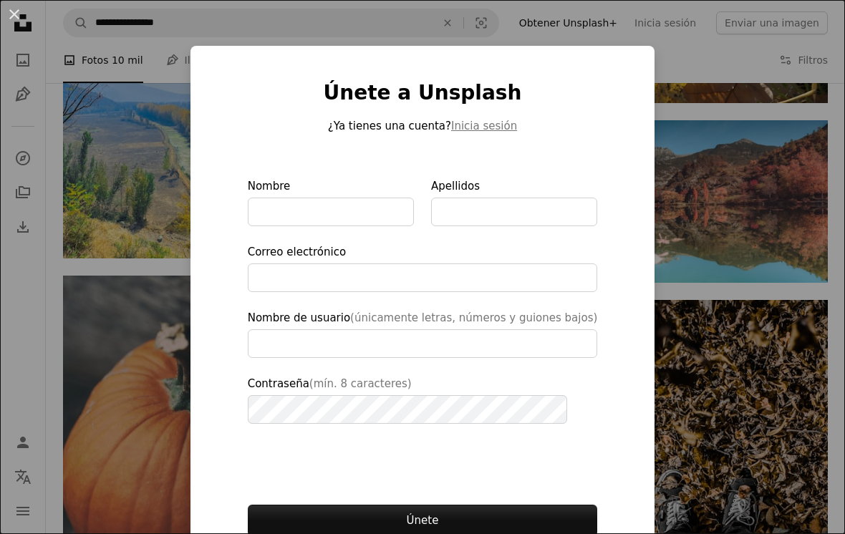
click at [759, 133] on div "An X shape Únete a Unsplash ¿Ya tienes una cuenta? Inicia sesión Nombre Apellid…" at bounding box center [422, 267] width 845 height 534
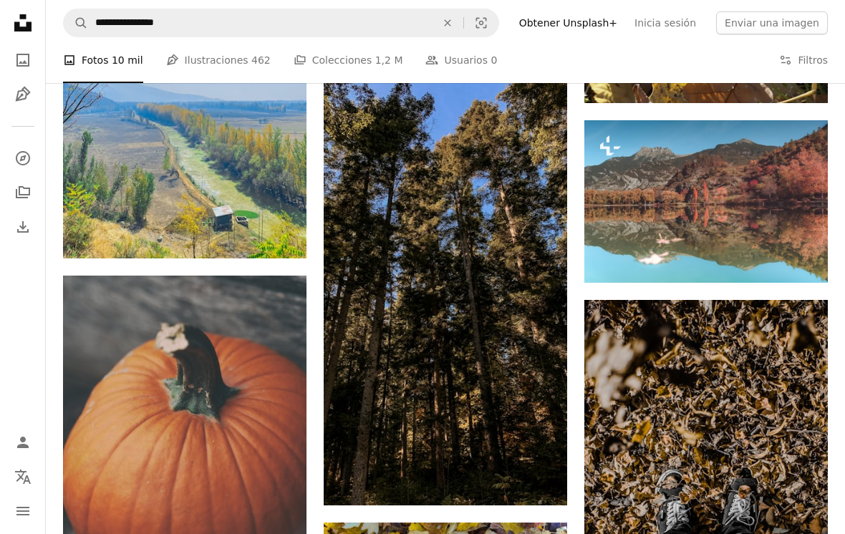
click at [802, 74] on button "Filters Filtros" at bounding box center [803, 60] width 49 height 46
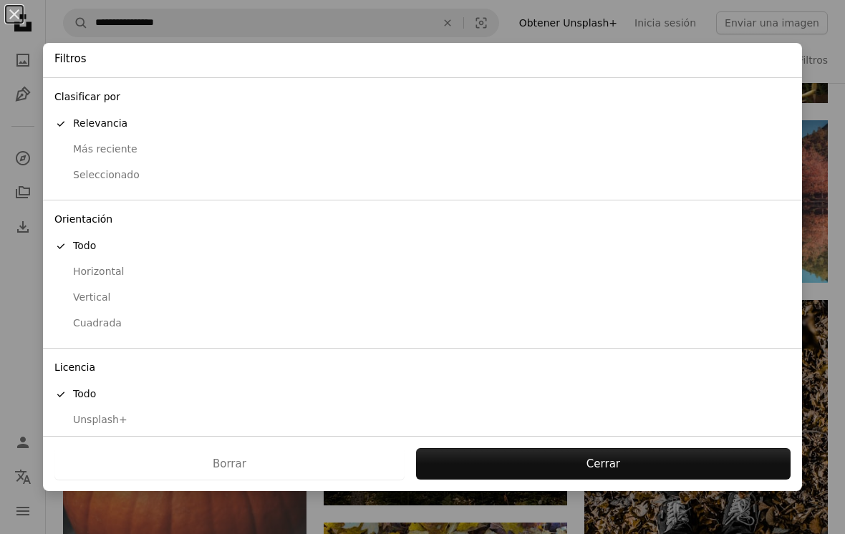
click at [117, 274] on div "Horizontal" at bounding box center [422, 272] width 736 height 14
click at [561, 451] on button "Presentar solicitud" at bounding box center [587, 464] width 408 height 32
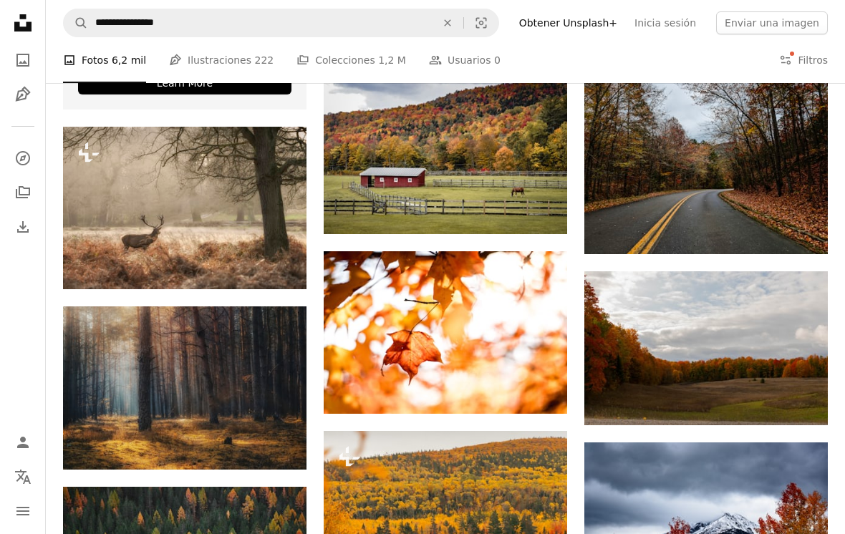
scroll to position [2054, 0]
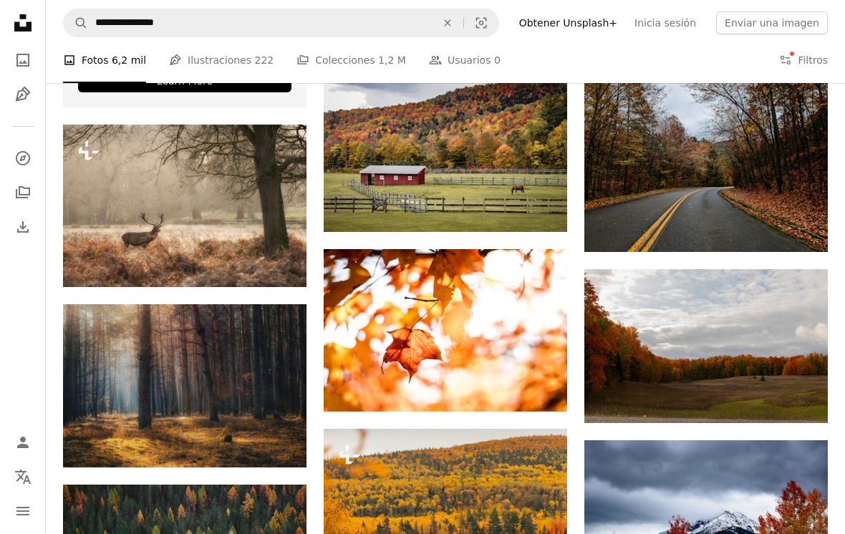
click at [547, 155] on img at bounding box center [446, 150] width 244 height 163
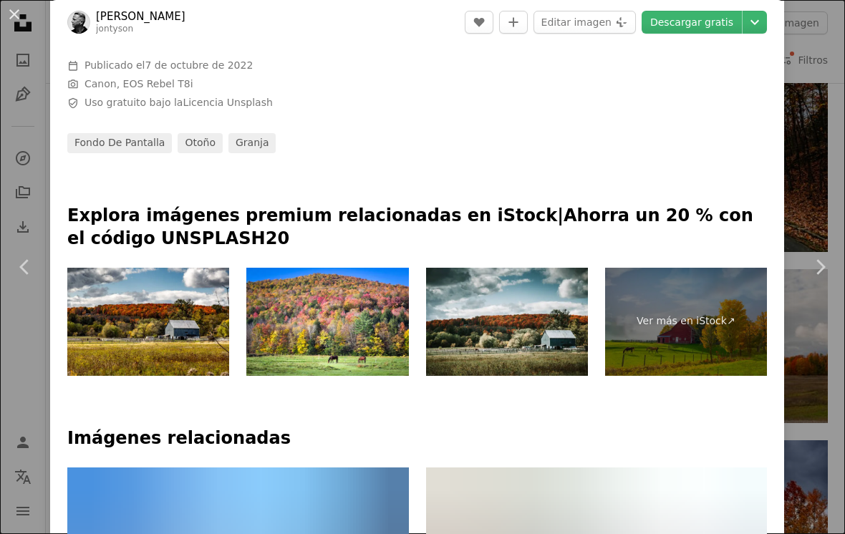
scroll to position [494, 0]
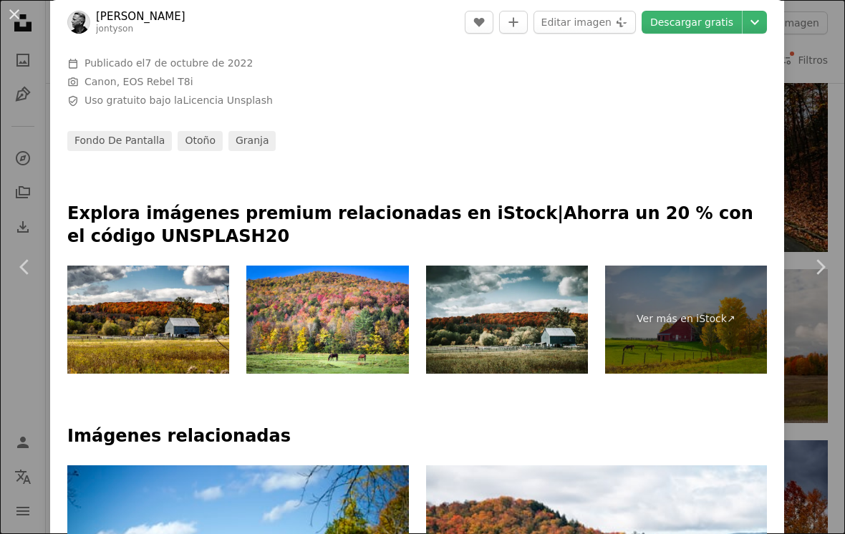
click at [823, 79] on div "An X shape Chevron left Chevron right [PERSON_NAME] A heart A plus sign Editar …" at bounding box center [422, 267] width 845 height 534
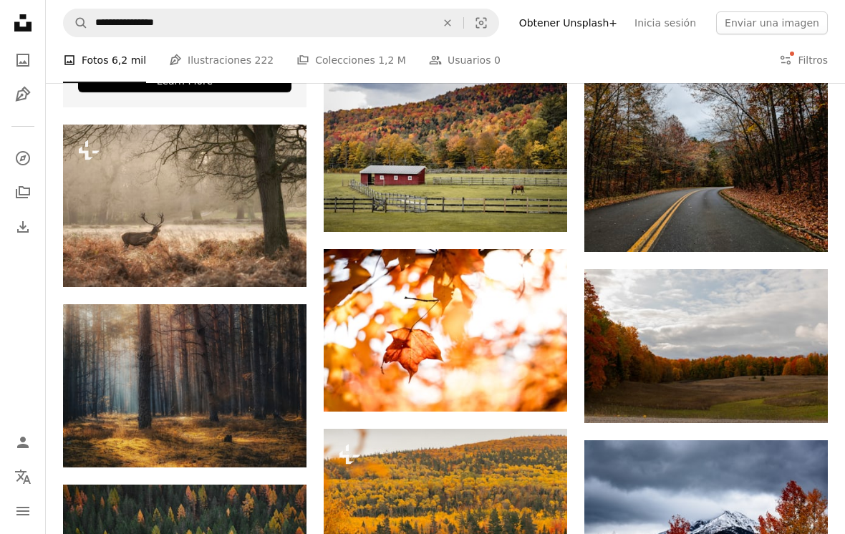
click at [529, 205] on link "Arrow pointing down" at bounding box center [538, 206] width 29 height 23
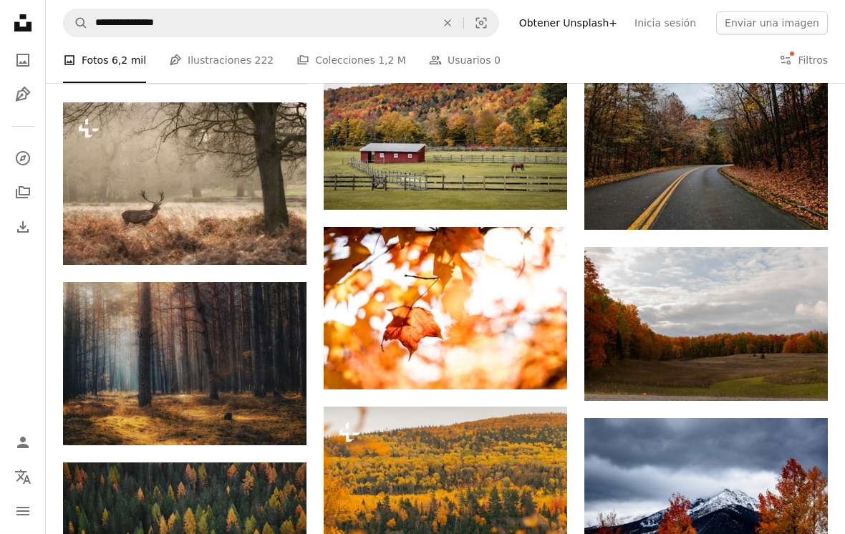
click at [547, 183] on link "Arrow pointing down" at bounding box center [538, 184] width 29 height 23
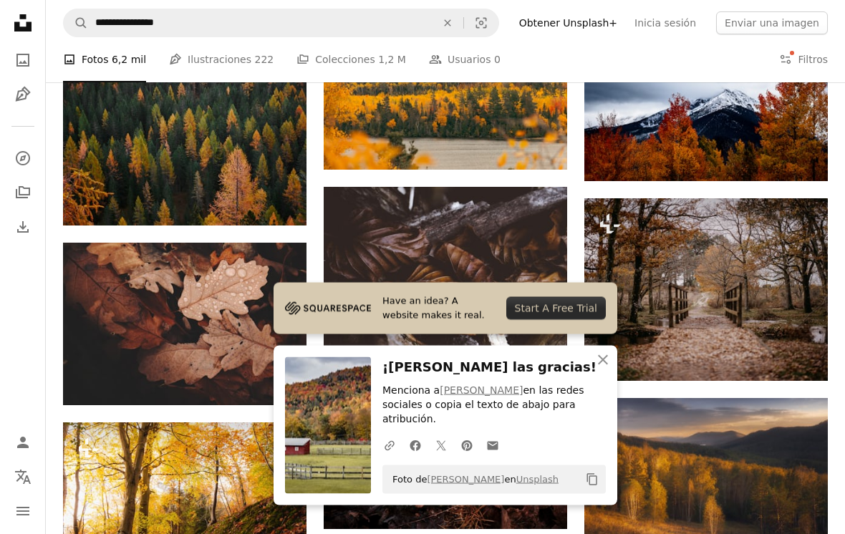
scroll to position [2476, 0]
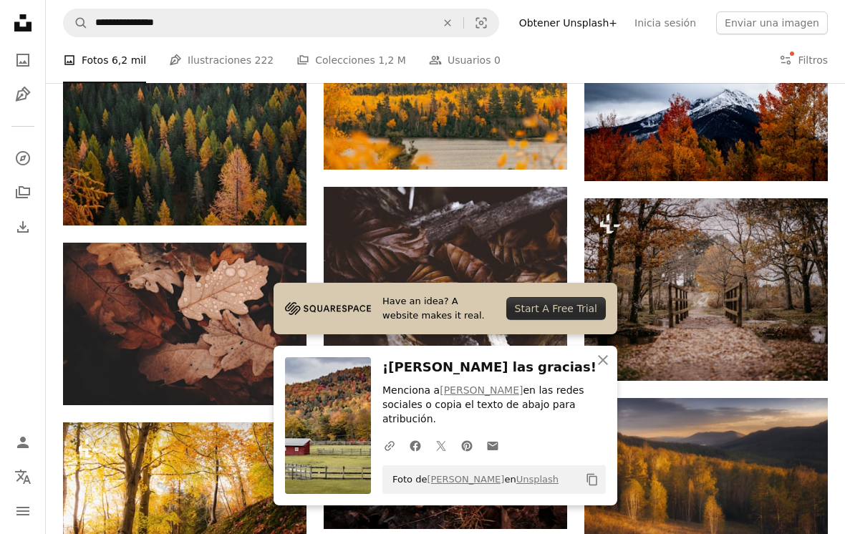
click at [596, 369] on icon "An X shape" at bounding box center [603, 360] width 17 height 17
click at [600, 375] on button "An X shape Cerrar" at bounding box center [603, 360] width 29 height 29
click at [595, 369] on icon "An X shape" at bounding box center [603, 360] width 17 height 17
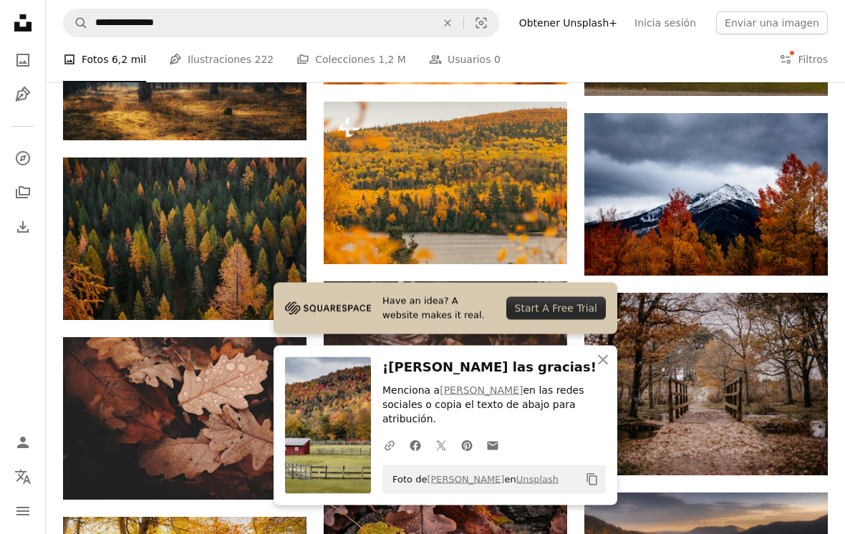
scroll to position [2382, 0]
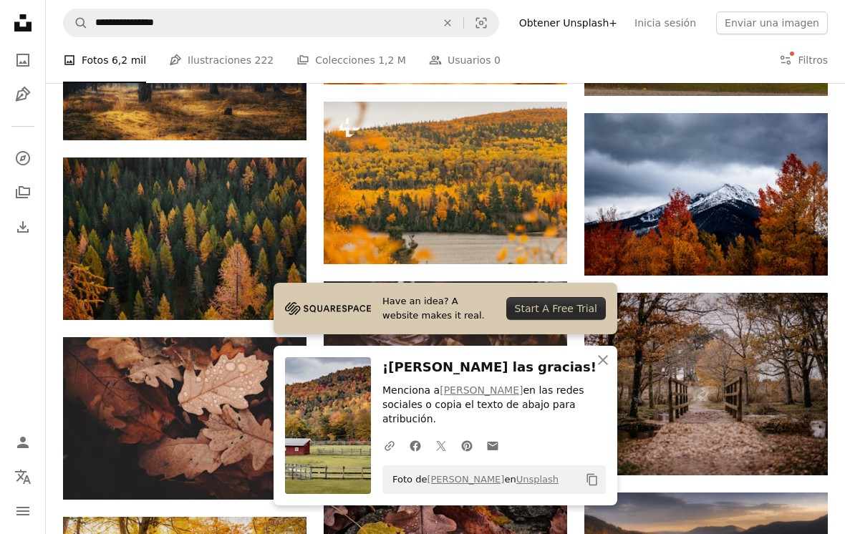
click at [603, 369] on icon "An X shape" at bounding box center [603, 360] width 17 height 17
click at [591, 375] on button "An X shape Cerrar" at bounding box center [603, 360] width 29 height 29
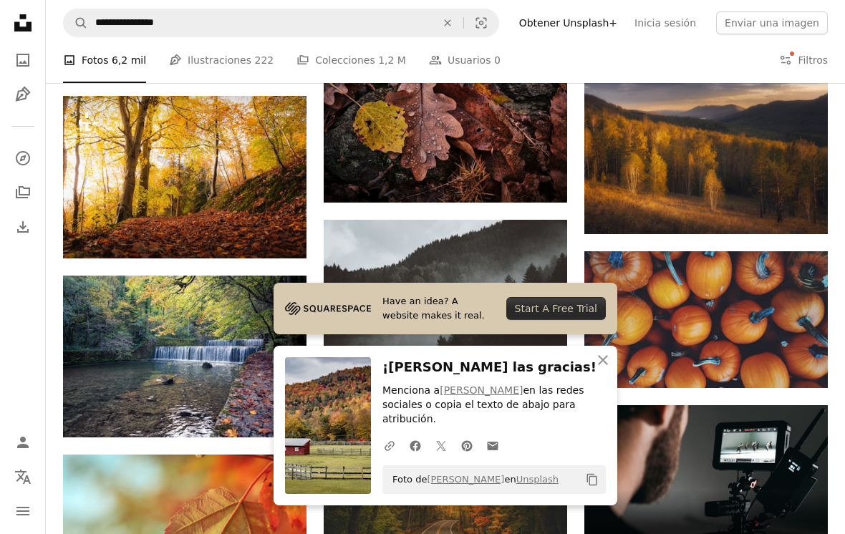
scroll to position [2897, 0]
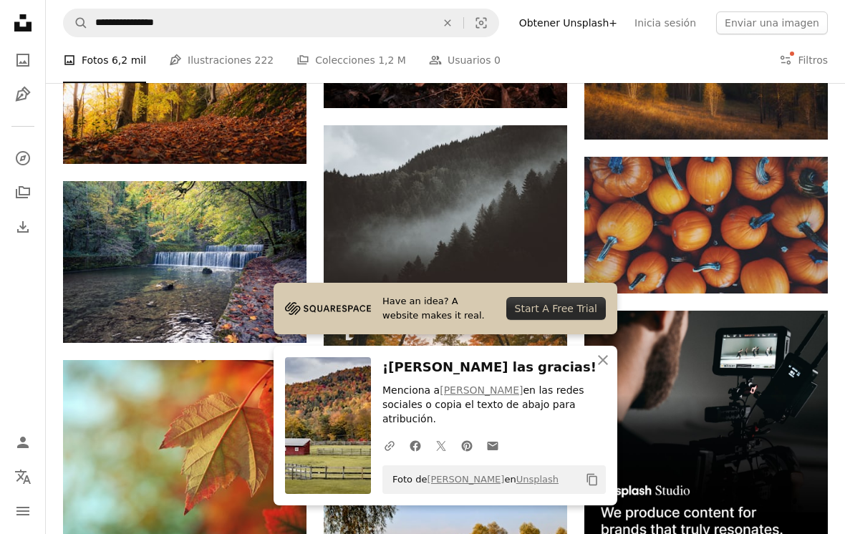
click at [604, 369] on icon "An X shape" at bounding box center [603, 360] width 17 height 17
click at [602, 369] on icon "An X shape" at bounding box center [603, 360] width 17 height 17
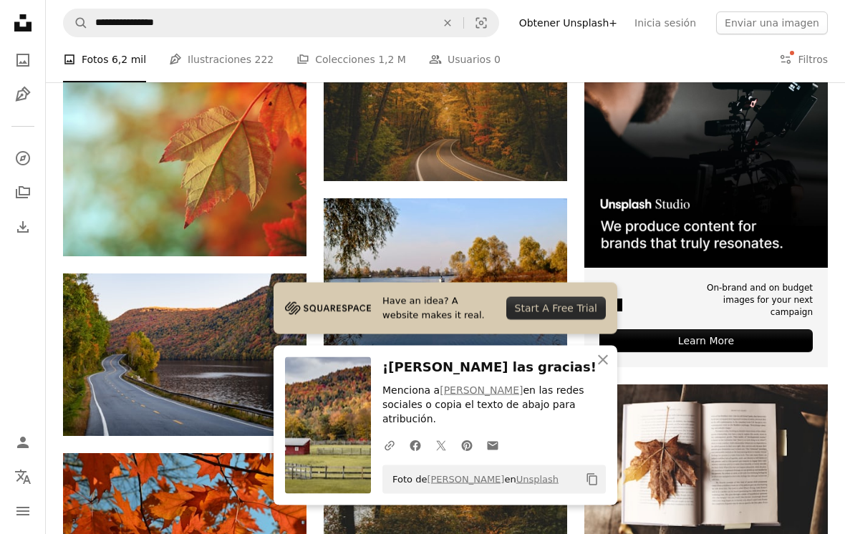
click at [600, 365] on icon "button" at bounding box center [603, 360] width 10 height 10
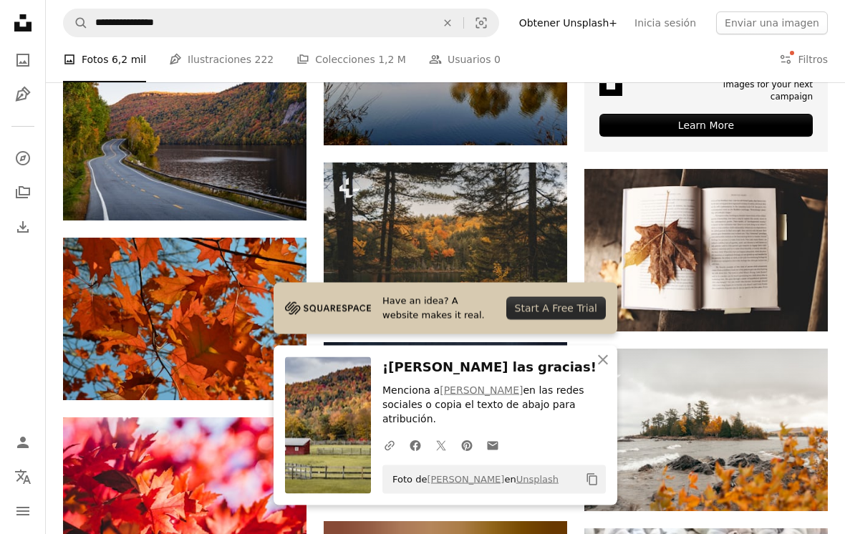
scroll to position [3401, 0]
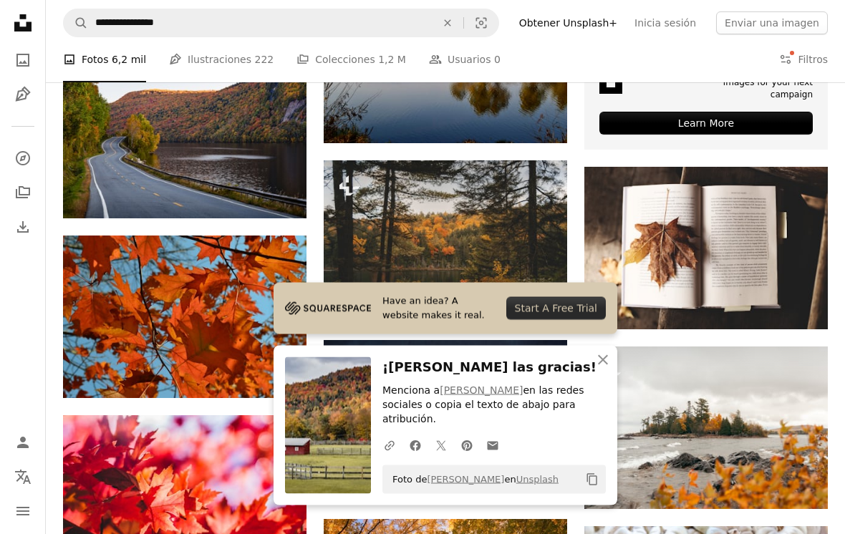
click at [593, 486] on icon "Copy content" at bounding box center [592, 479] width 13 height 13
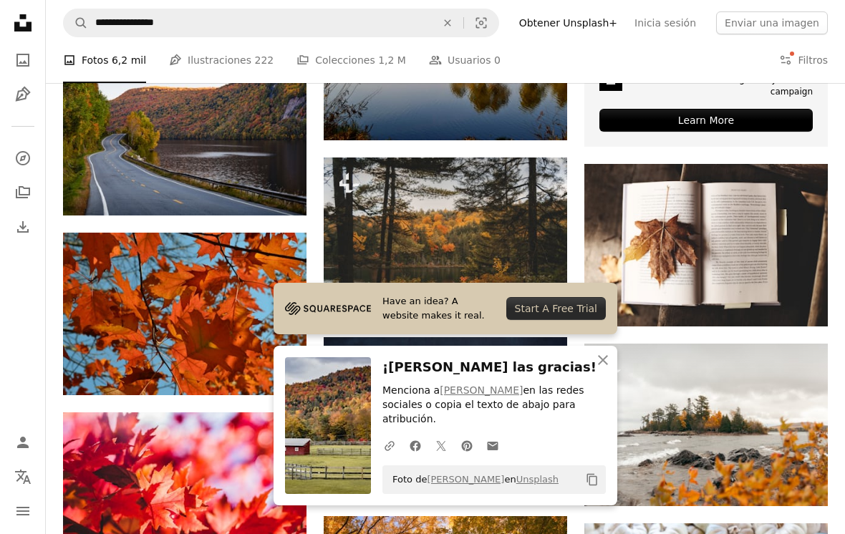
scroll to position [3403, 0]
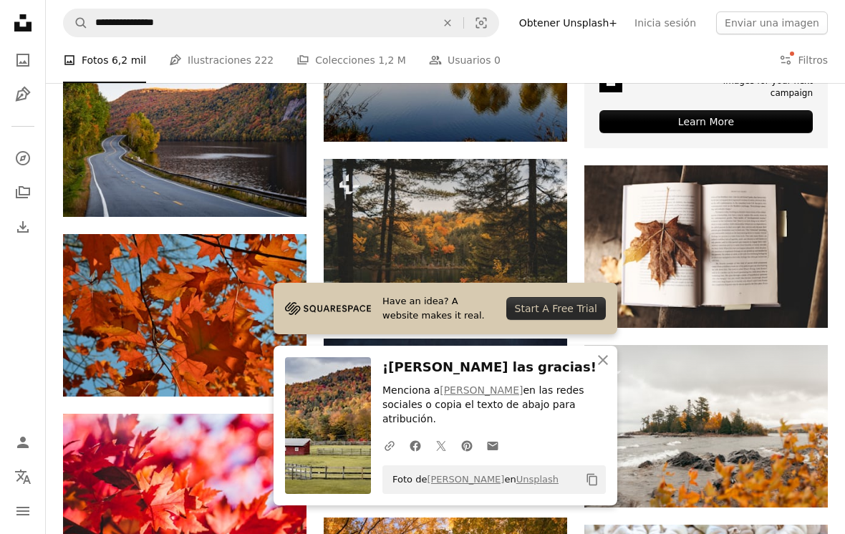
click at [527, 223] on img at bounding box center [446, 240] width 244 height 163
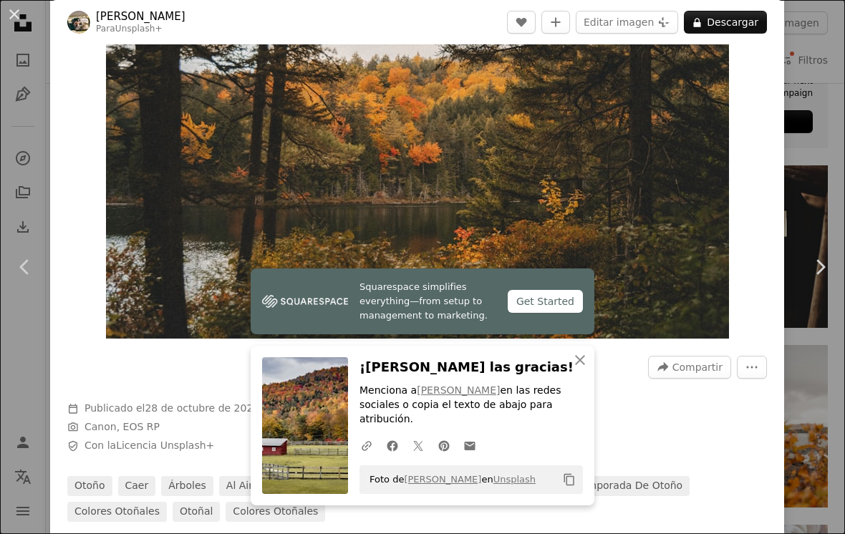
scroll to position [143, 0]
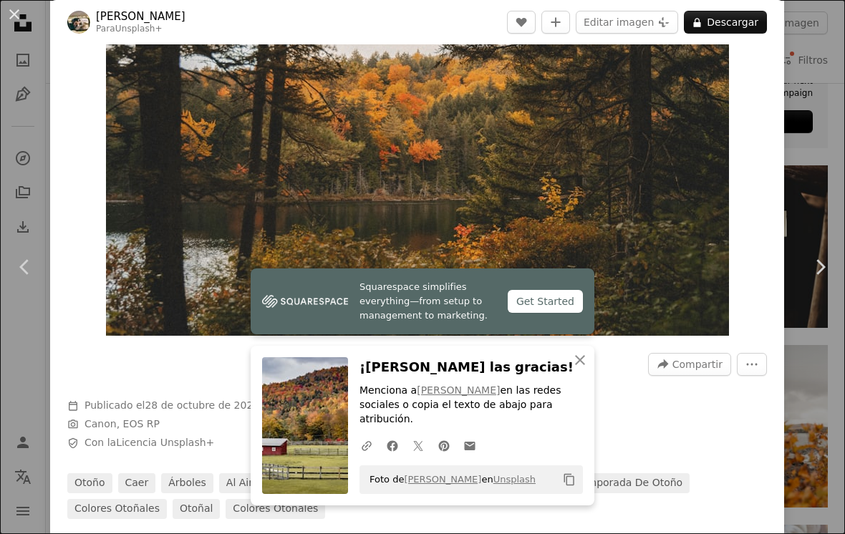
click at [784, 77] on div "Zoom in" at bounding box center [417, 128] width 734 height 430
click at [820, 103] on div "An X shape Chevron left Chevron right Hans Para Unsplash+ A heart A plus sign E…" at bounding box center [422, 267] width 845 height 534
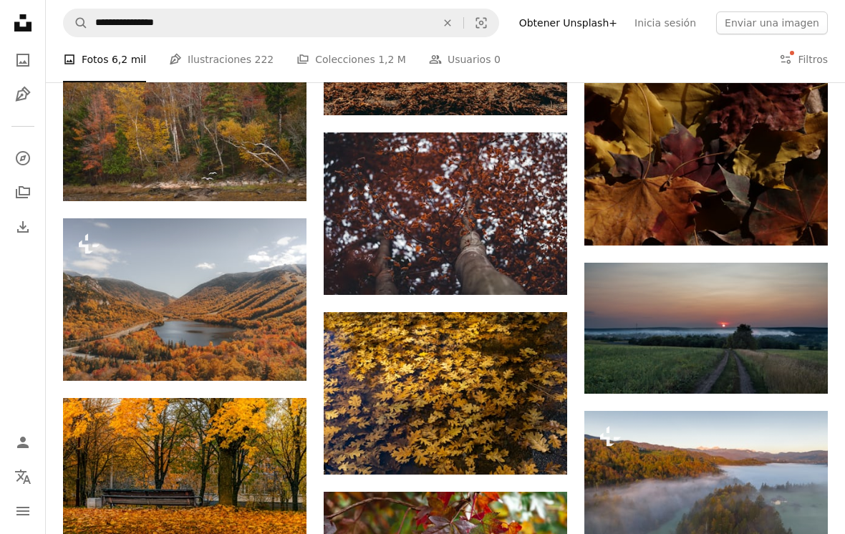
scroll to position [7416, 0]
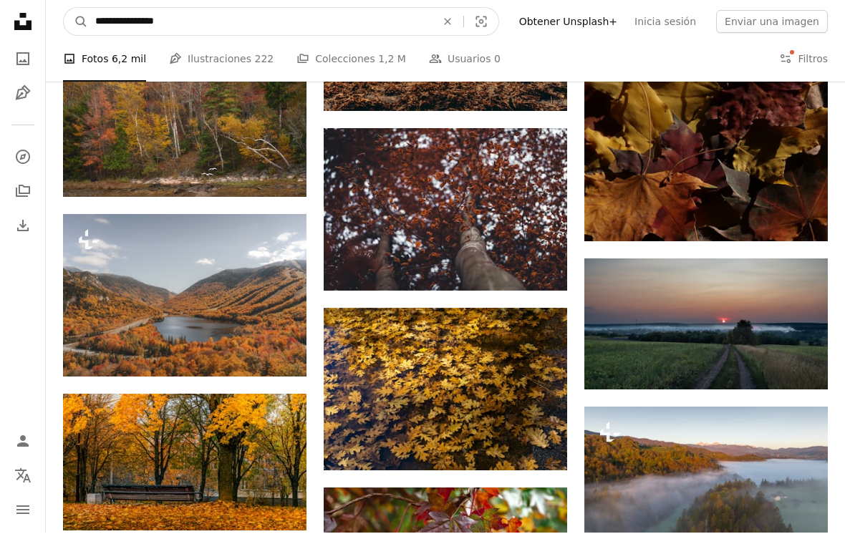
click at [134, 24] on input "**********" at bounding box center [260, 22] width 344 height 27
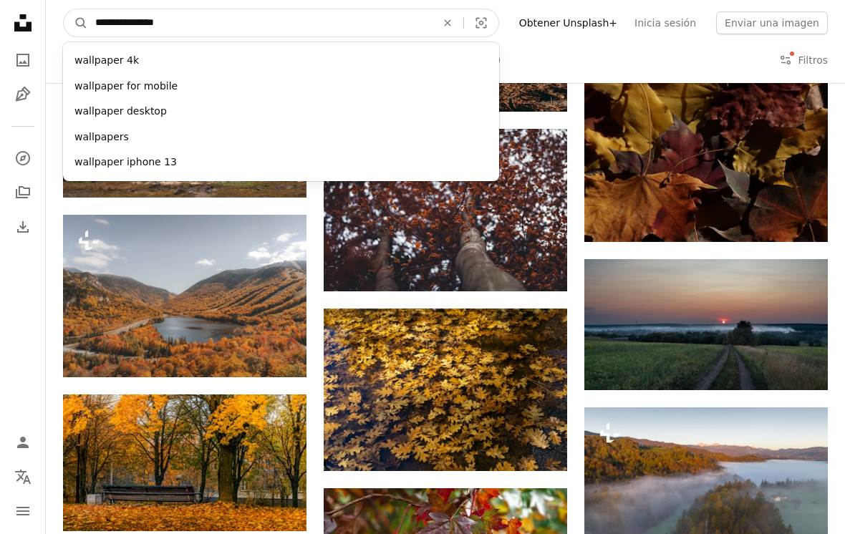
type input "**********"
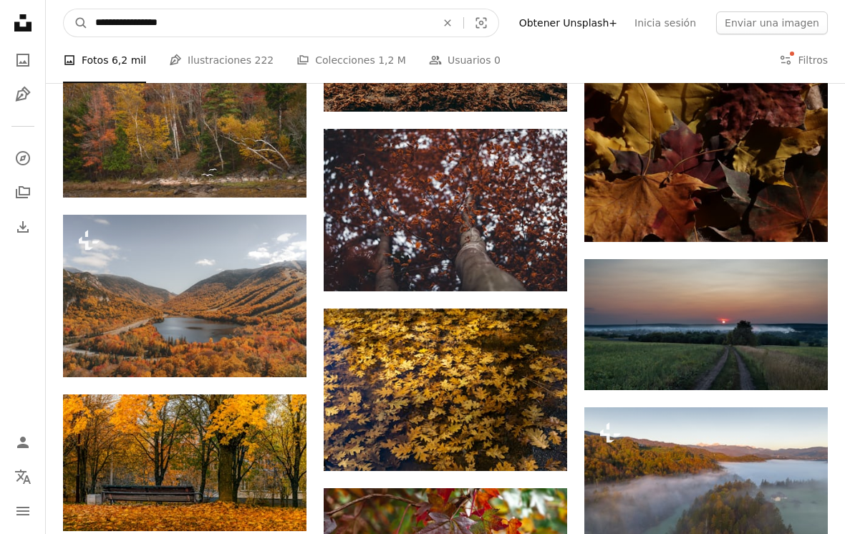
click at [76, 22] on button "A magnifying glass" at bounding box center [76, 22] width 24 height 27
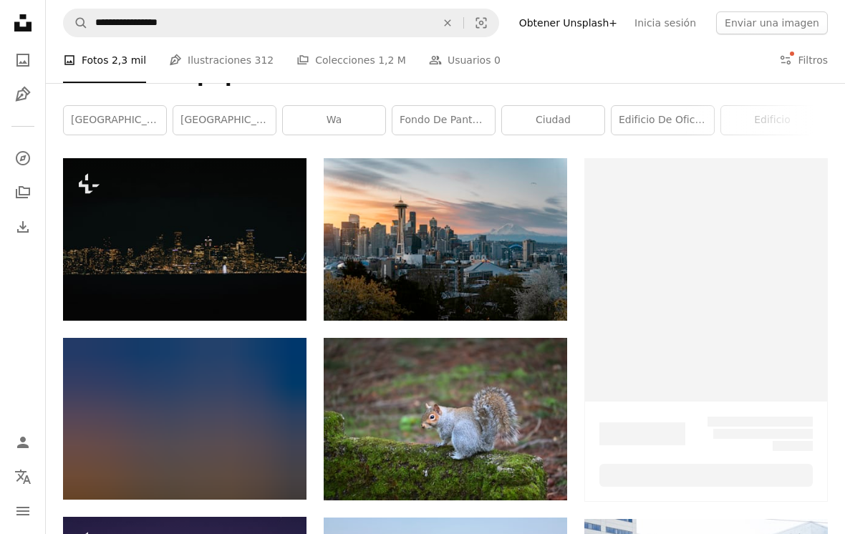
scroll to position [202, 0]
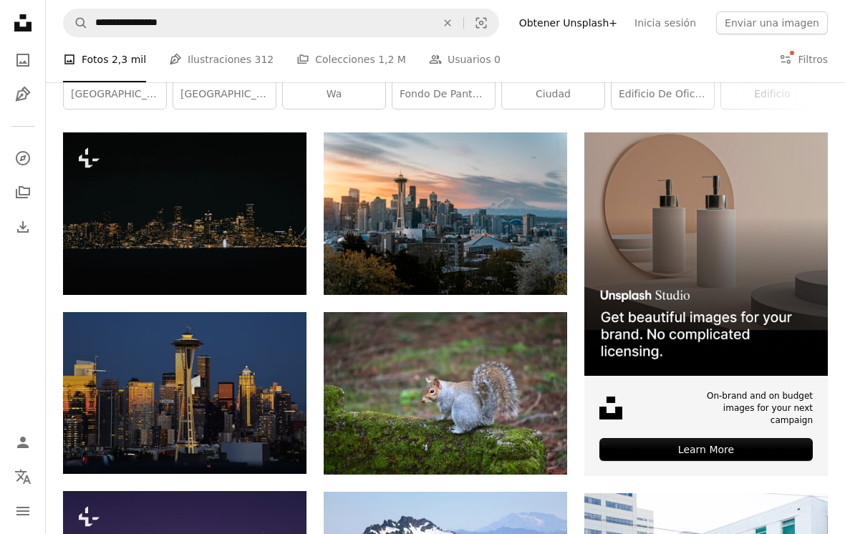
click at [530, 204] on img at bounding box center [446, 214] width 244 height 163
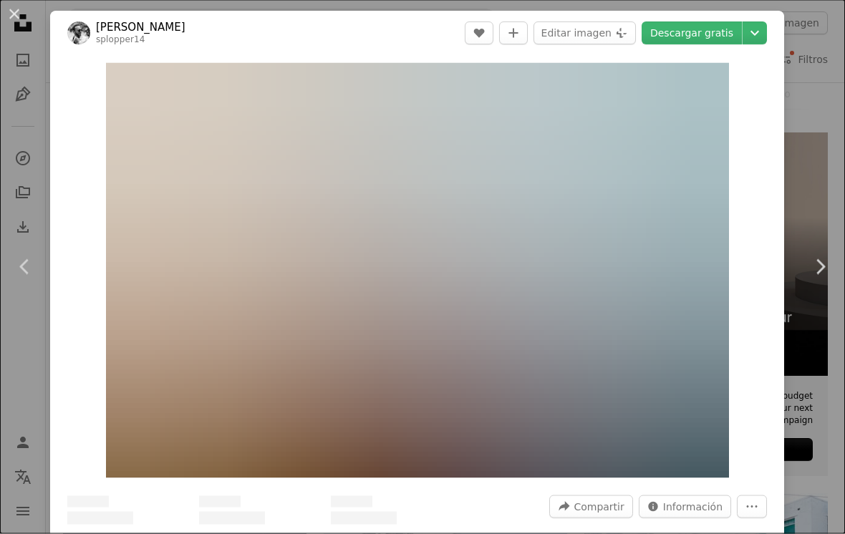
scroll to position [225, 0]
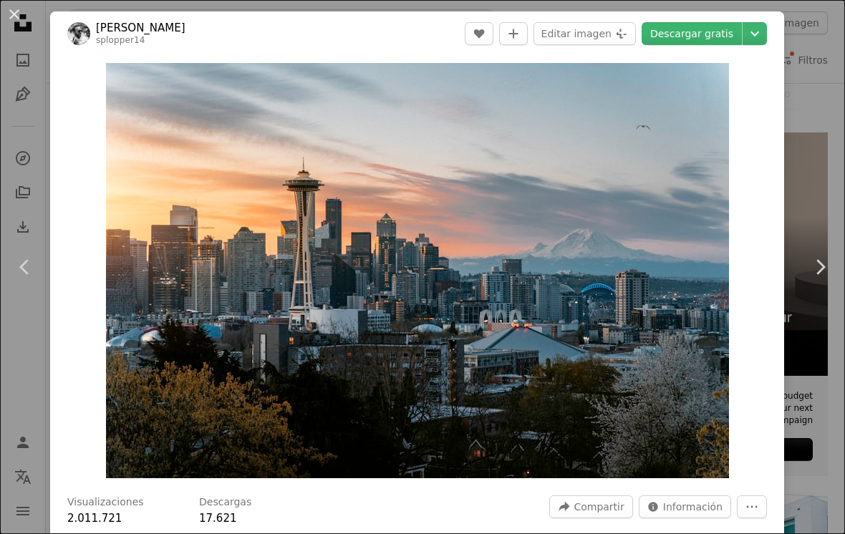
click at [819, 106] on div "An X shape Chevron left Chevron right [PERSON_NAME] splopper14 A heart A plus s…" at bounding box center [422, 267] width 845 height 534
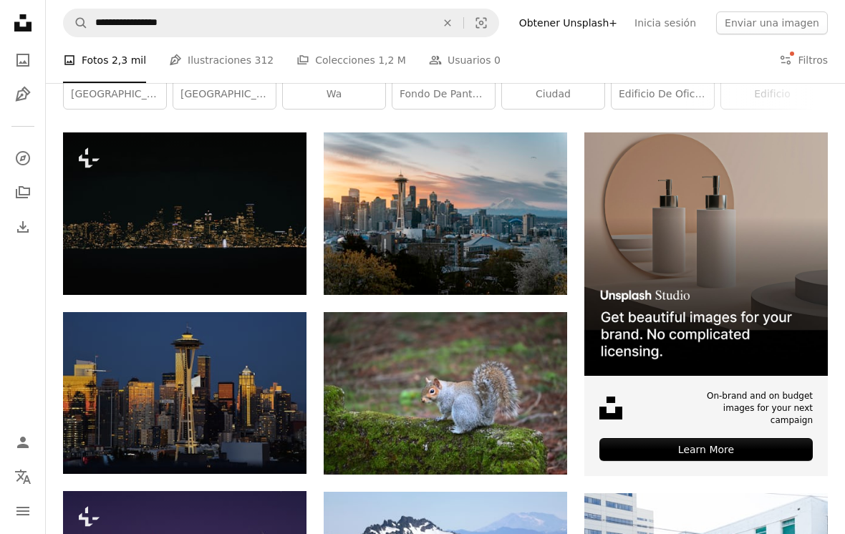
click at [534, 274] on icon "Arrow pointing down" at bounding box center [538, 268] width 11 height 17
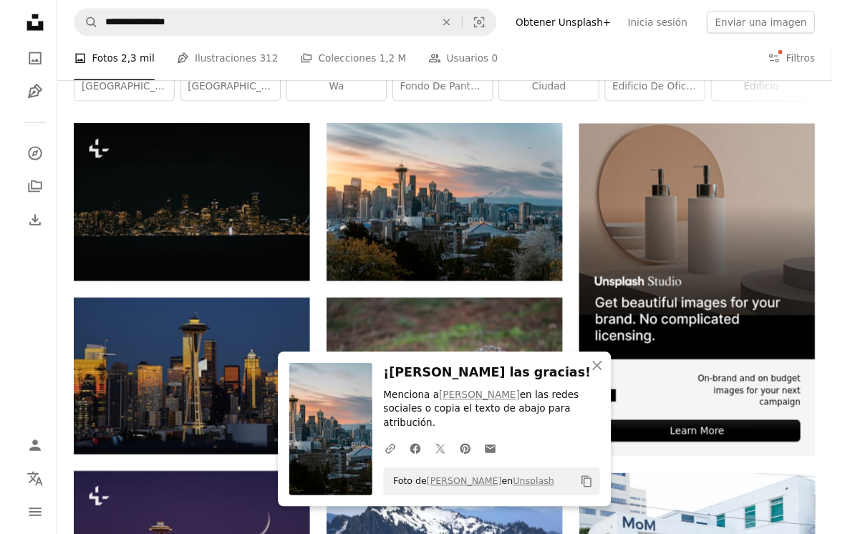
scroll to position [247, 0]
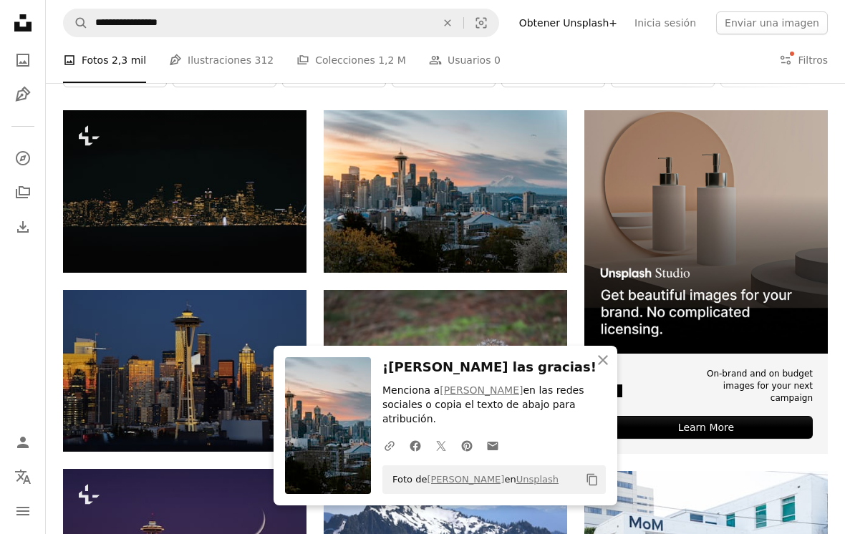
click at [605, 366] on icon "An X shape" at bounding box center [603, 360] width 17 height 17
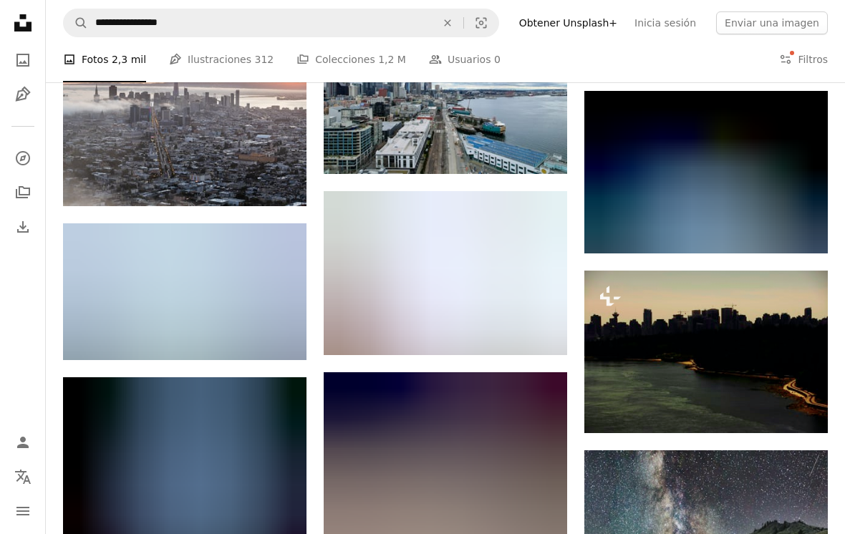
scroll to position [4475, 0]
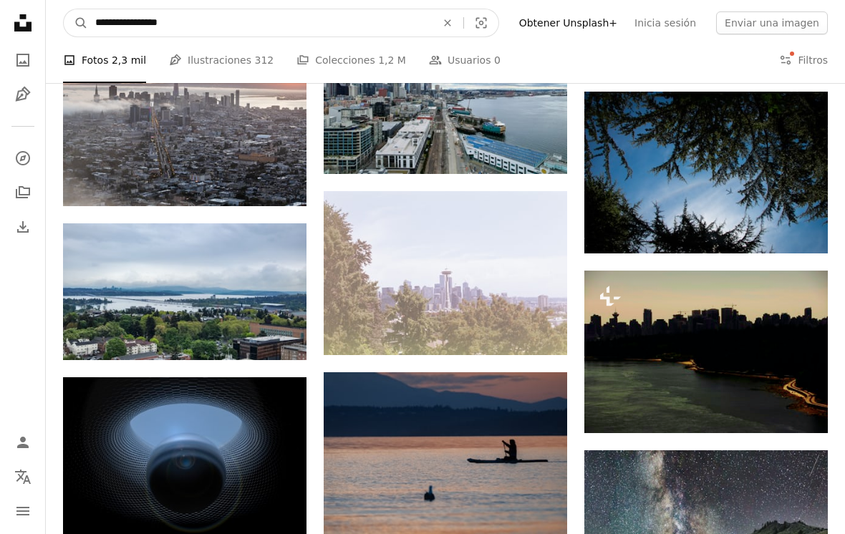
click at [122, 15] on input "**********" at bounding box center [260, 22] width 344 height 27
click at [131, 25] on input "**********" at bounding box center [260, 22] width 344 height 27
type input "**********"
click at [76, 23] on button "A magnifying glass" at bounding box center [76, 22] width 24 height 27
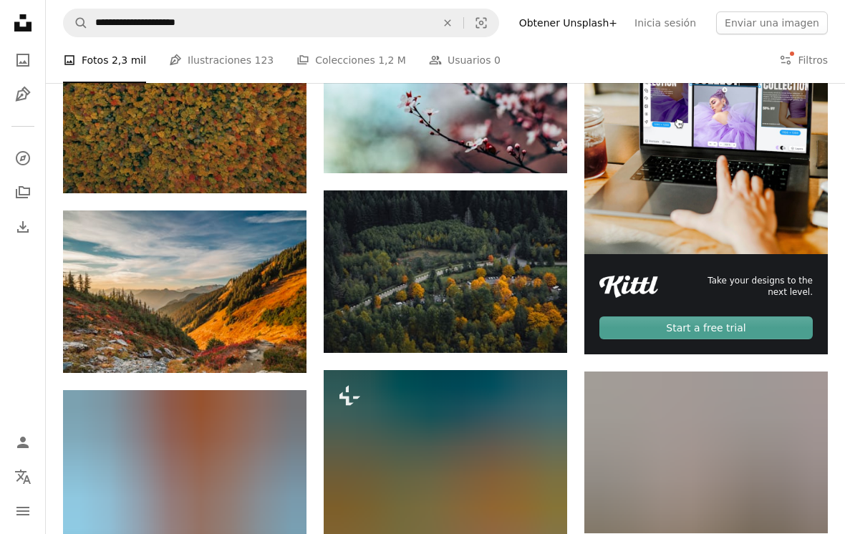
scroll to position [343, 0]
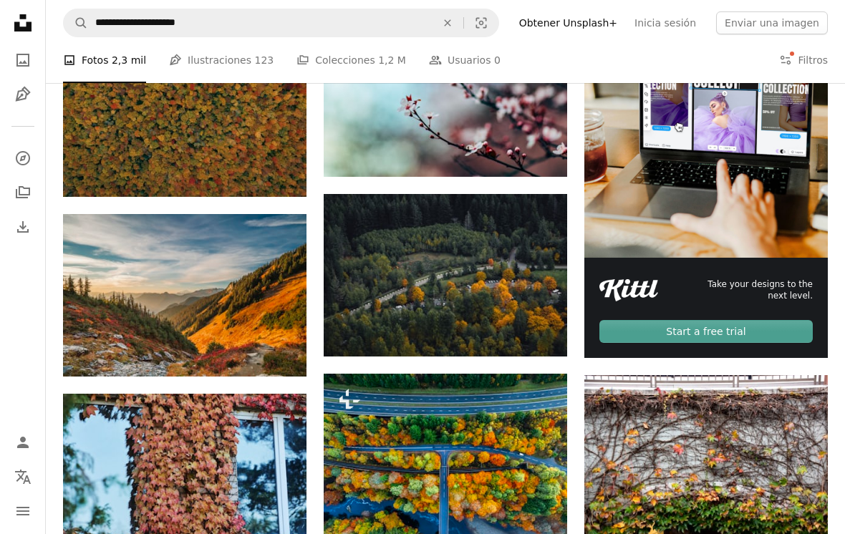
click at [146, 231] on img at bounding box center [185, 295] width 244 height 163
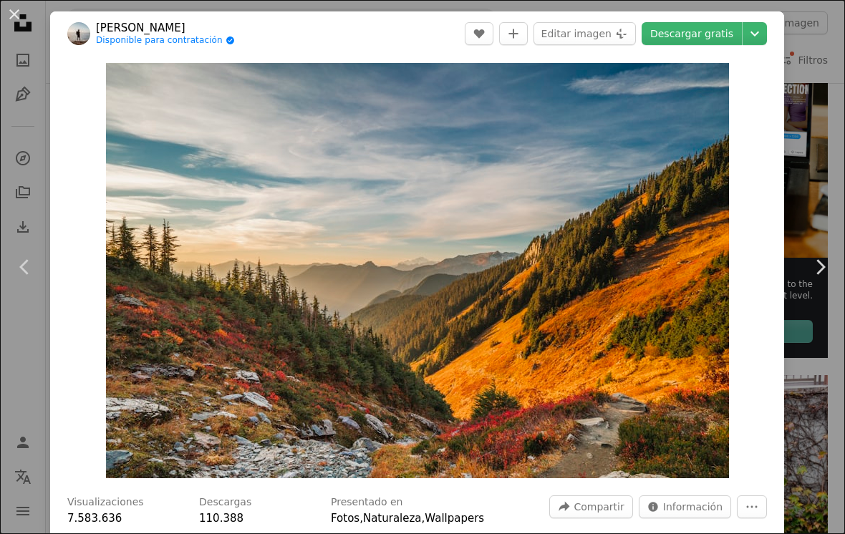
click at [821, 111] on div "An X shape Chevron left Chevron right [PERSON_NAME] Disponible para contratació…" at bounding box center [422, 267] width 845 height 534
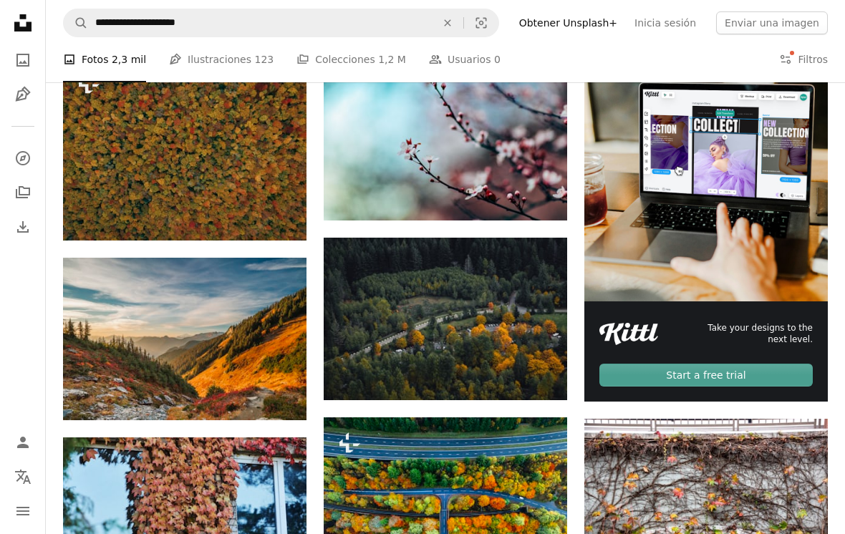
scroll to position [301, 0]
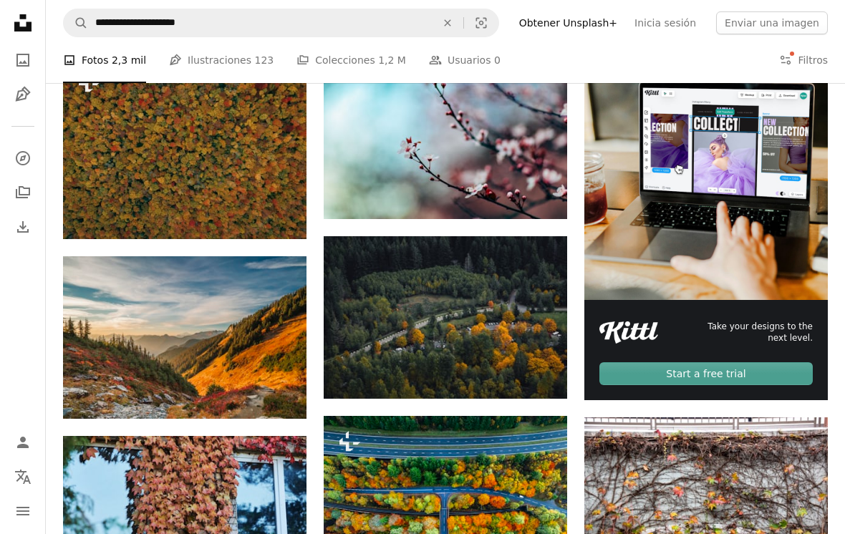
click at [110, 148] on img at bounding box center [185, 148] width 244 height 183
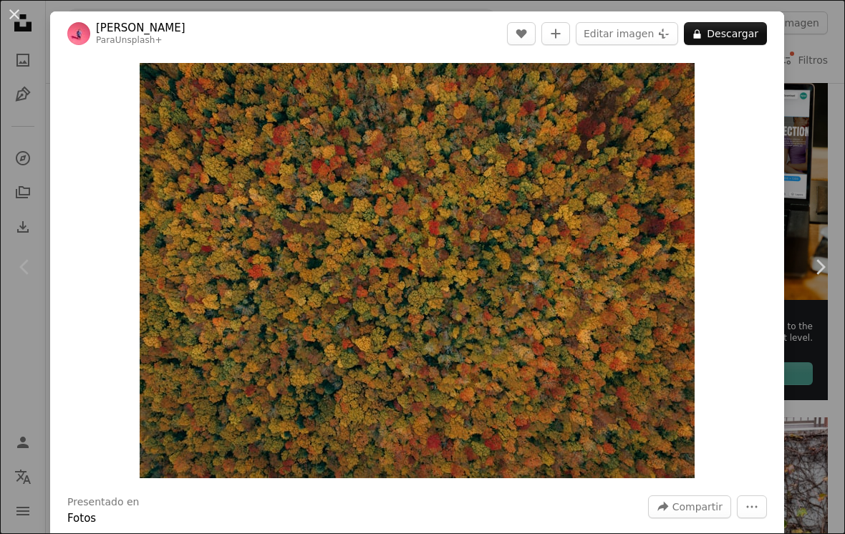
click at [814, 128] on div "An X shape Chevron left Chevron right [PERSON_NAME] Para Unsplash+ A heart A pl…" at bounding box center [422, 267] width 845 height 534
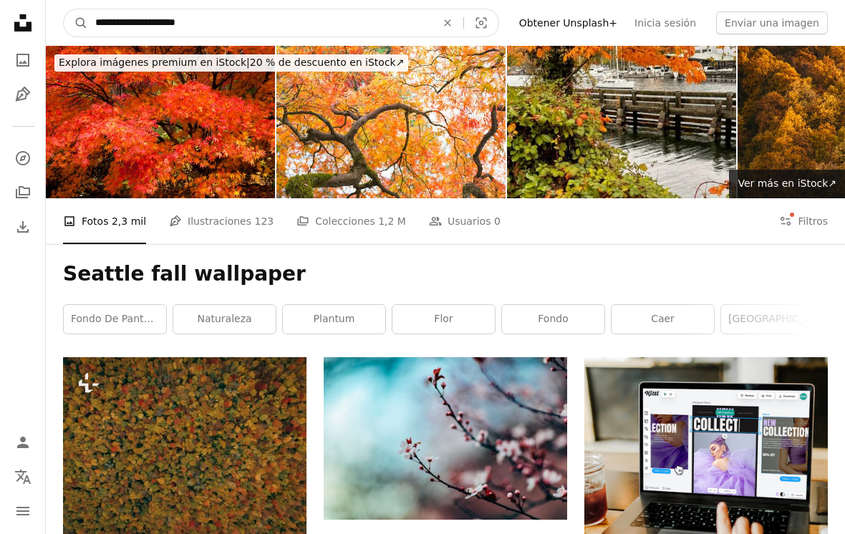
click at [126, 16] on input "**********" at bounding box center [260, 22] width 344 height 27
click at [112, 22] on input "**********" at bounding box center [260, 22] width 344 height 27
click at [109, 21] on input "**********" at bounding box center [260, 22] width 344 height 27
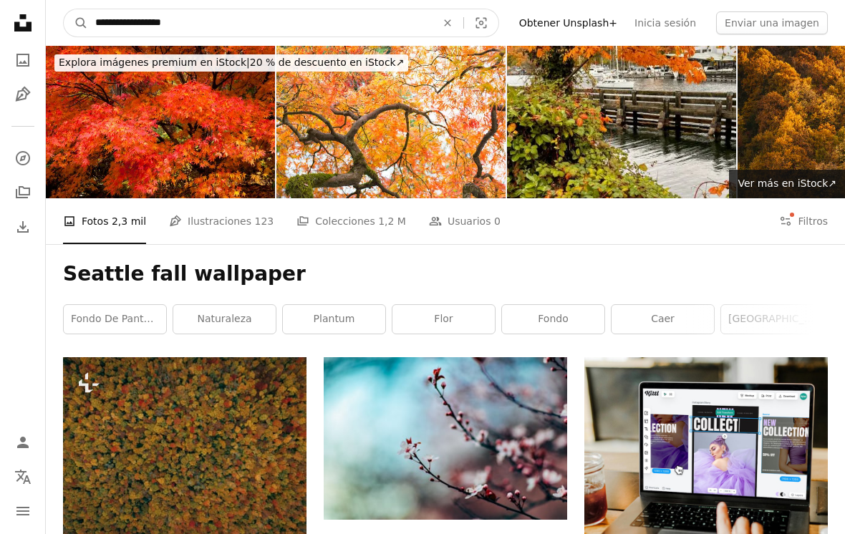
type input "**********"
click at [76, 23] on button "A magnifying glass" at bounding box center [76, 22] width 24 height 27
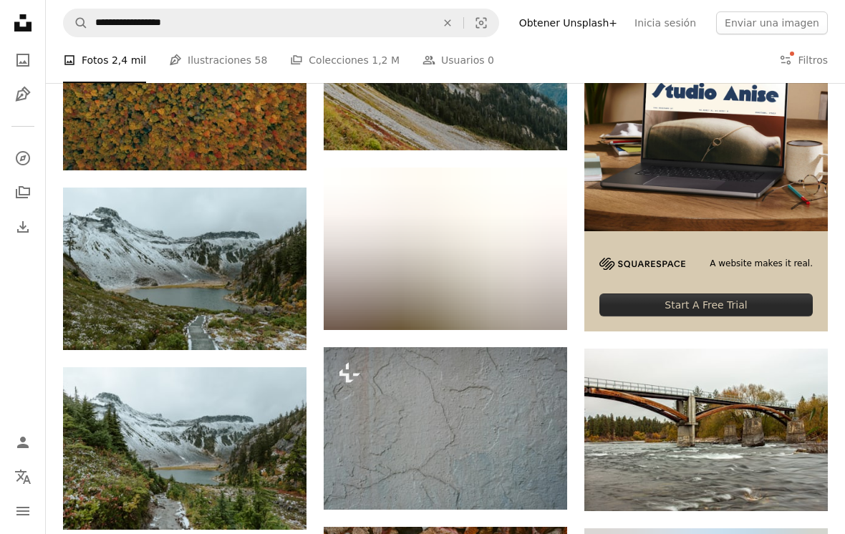
scroll to position [362, 0]
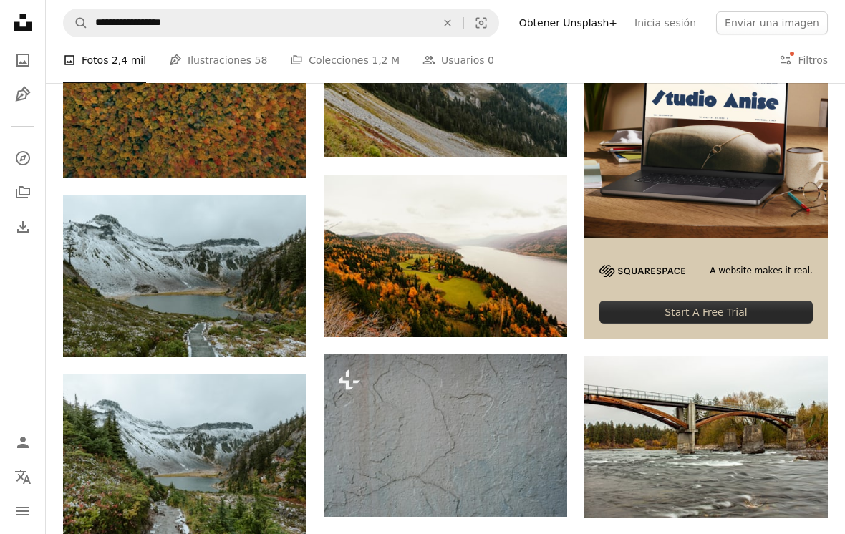
click at [483, 255] on img at bounding box center [446, 256] width 244 height 163
